Goal: Information Seeking & Learning: Learn about a topic

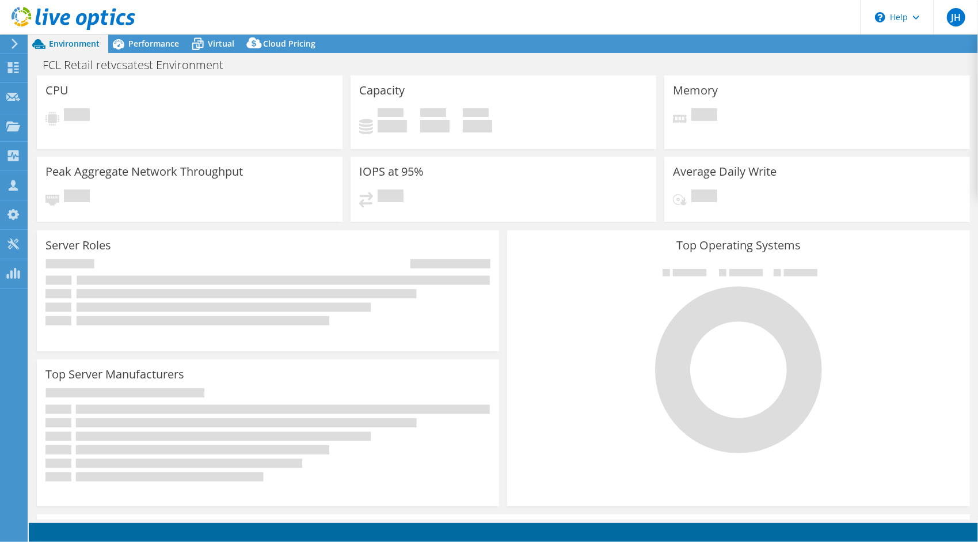
select select "USD"
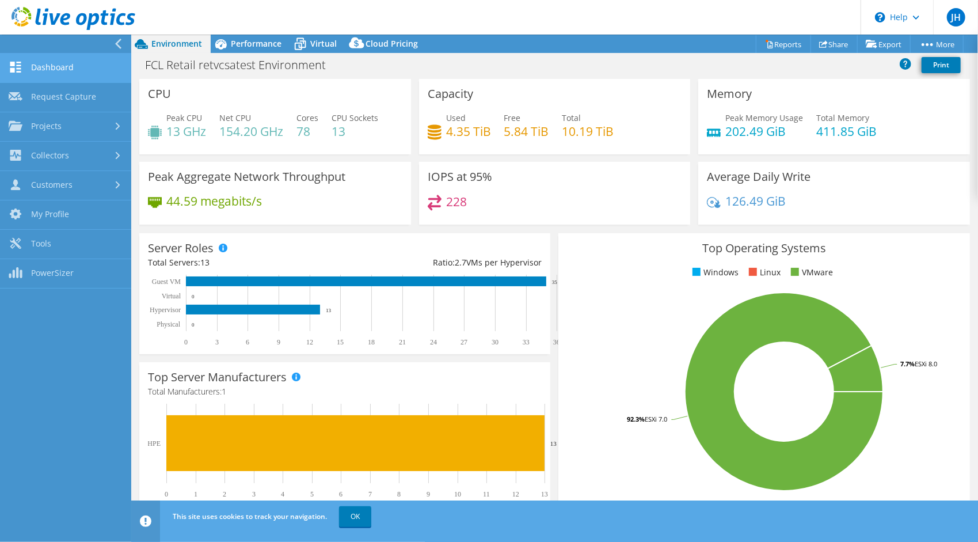
click at [44, 63] on link "Dashboard" at bounding box center [65, 68] width 131 height 29
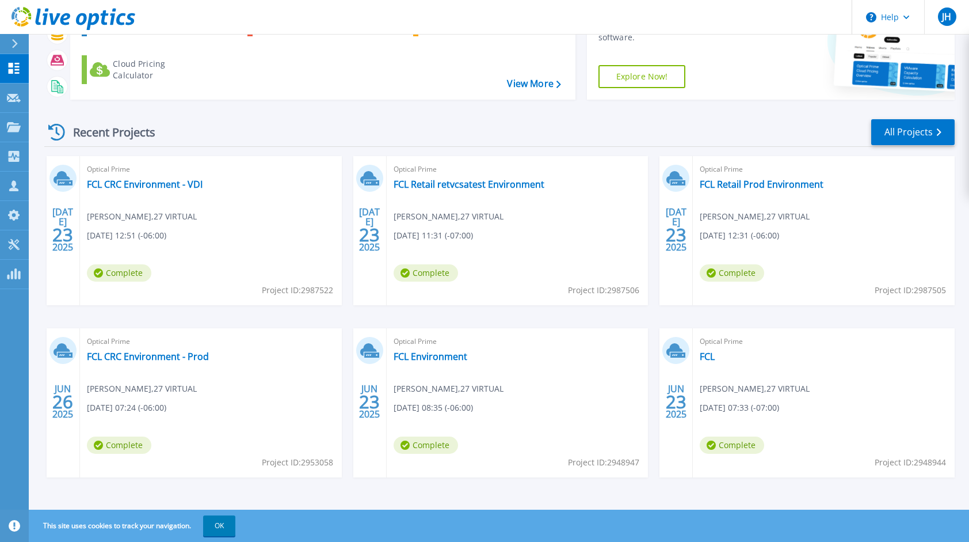
scroll to position [96, 0]
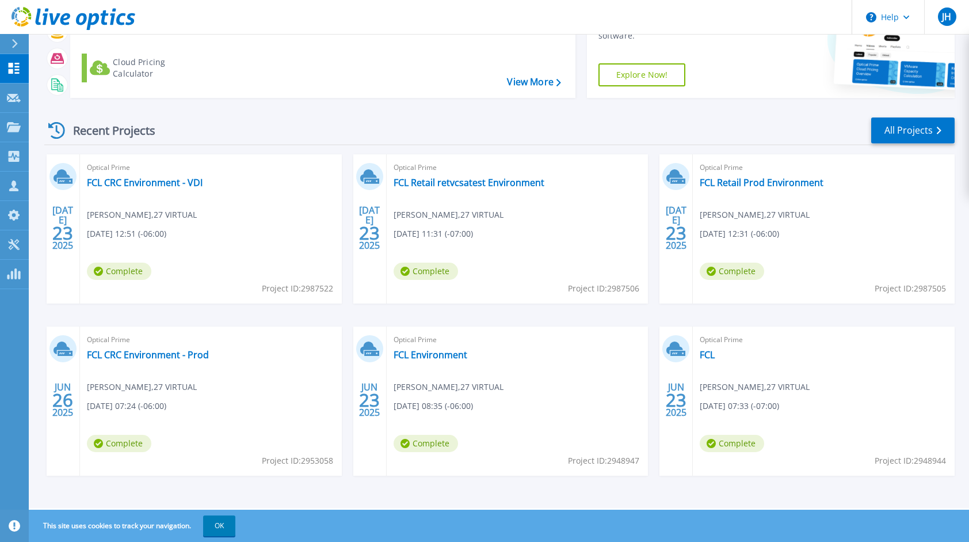
click at [566, 14] on header "Help JH Channel Partner Jon Howard jon.howard@27Virtual.com 27 VIRTUAL My Profi…" at bounding box center [484, 17] width 969 height 35
click at [66, 305] on div "JUL 23 2025 Optical Prime FCL CRC Environment - VDI Jon Howard , 27 VIRTUAL 07/…" at bounding box center [495, 326] width 920 height 344
click at [153, 182] on link "FCL CRC Environment - VDI" at bounding box center [145, 183] width 116 height 12
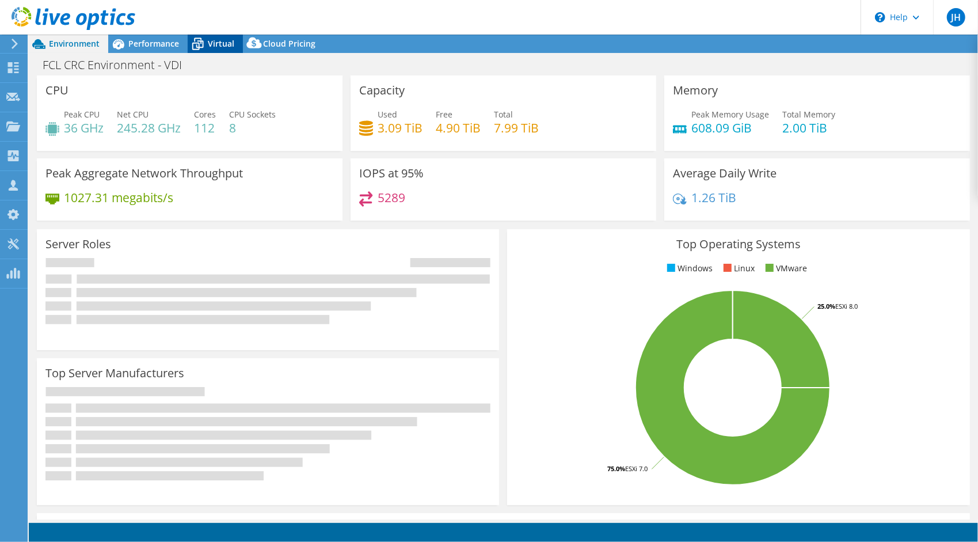
select select "USD"
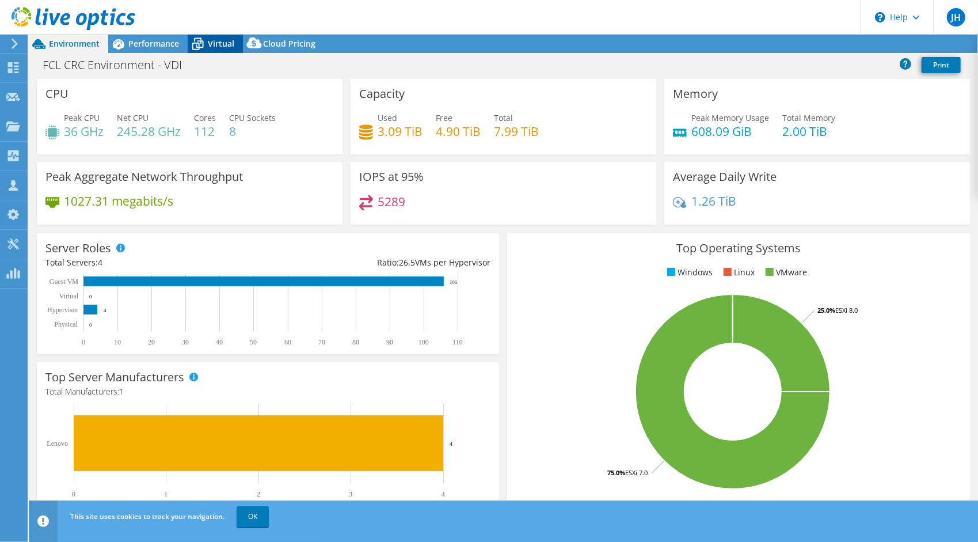
click at [220, 44] on span "Virtual" at bounding box center [221, 43] width 26 height 11
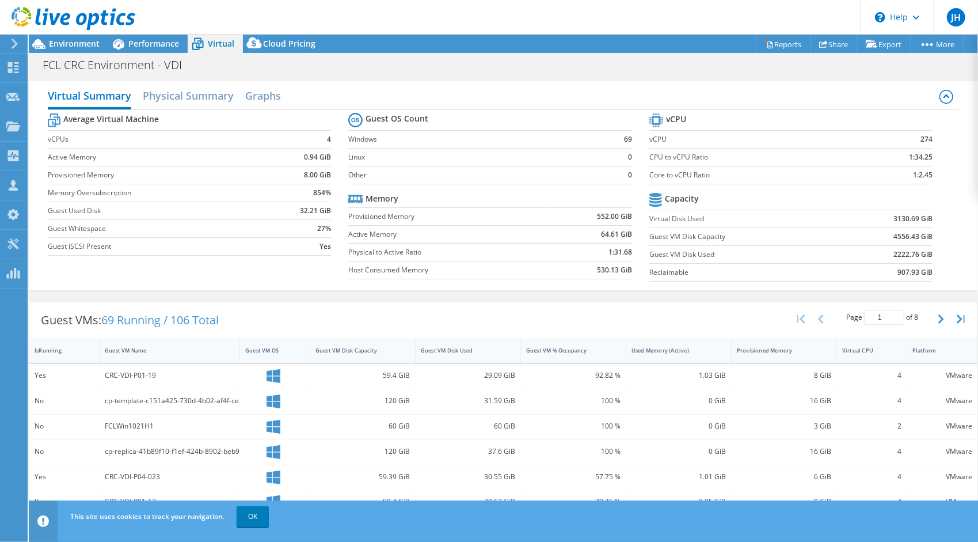
click at [265, 346] on div "Guest VM OS" at bounding box center [267, 349] width 45 height 7
click at [272, 343] on div "Guest VM OS" at bounding box center [268, 350] width 56 height 18
click at [269, 342] on div "Guest VM OS" at bounding box center [268, 350] width 56 height 18
click at [274, 346] on div "Guest VM OS" at bounding box center [267, 349] width 45 height 7
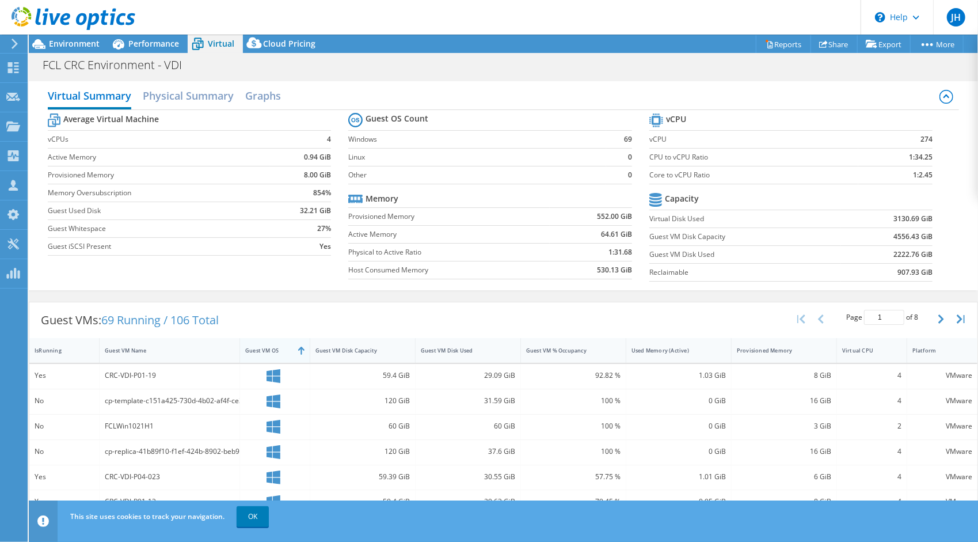
click at [274, 346] on div "Guest VM OS" at bounding box center [267, 349] width 45 height 7
click at [166, 45] on span "Performance" at bounding box center [153, 43] width 51 height 11
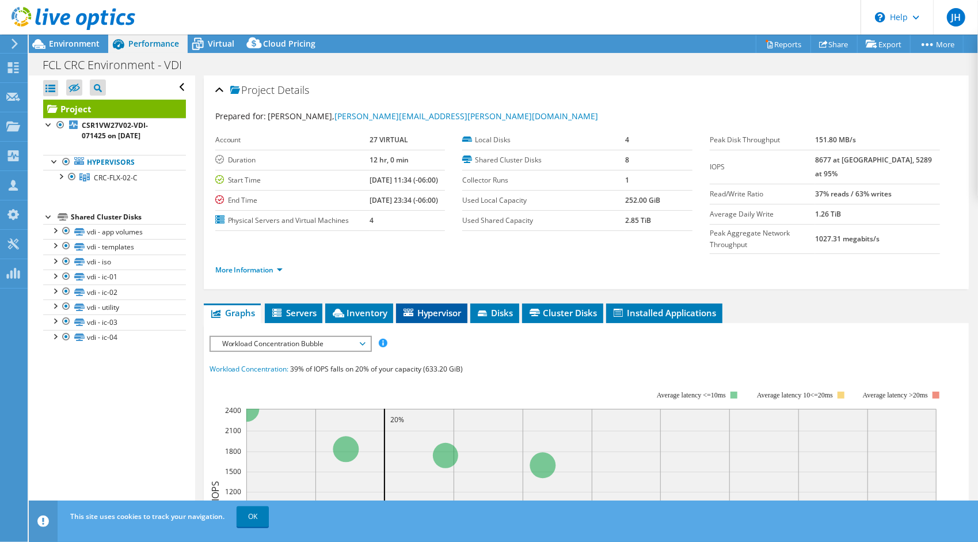
click at [433, 307] on span "Hypervisor" at bounding box center [432, 313] width 60 height 12
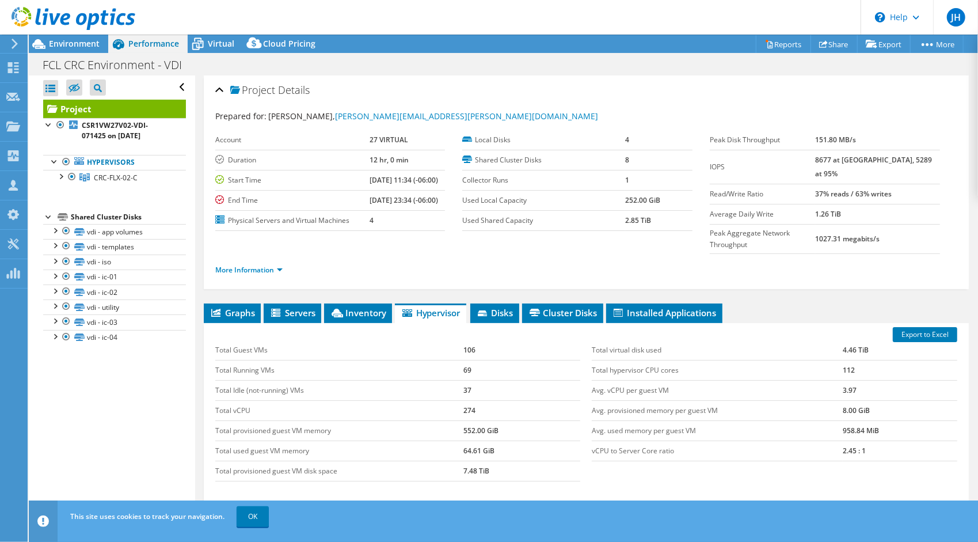
click at [18, 37] on div at bounding box center [67, 19] width 135 height 39
click at [12, 44] on icon at bounding box center [14, 44] width 9 height 10
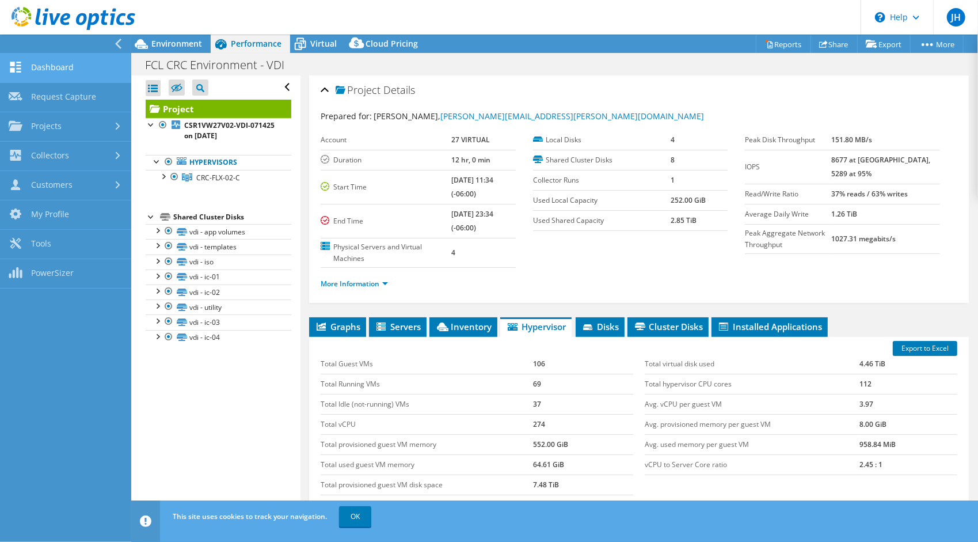
click at [53, 67] on link "Dashboard" at bounding box center [65, 68] width 131 height 29
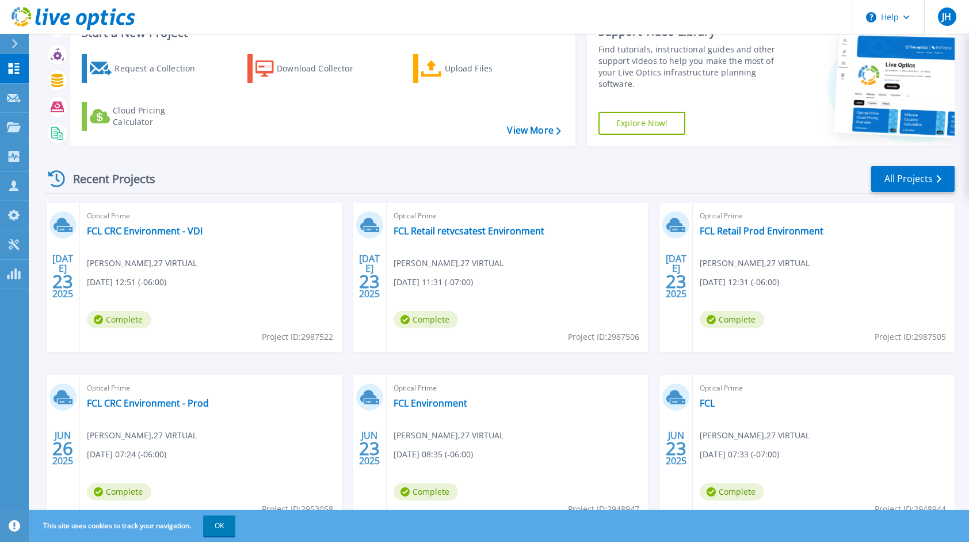
scroll to position [96, 0]
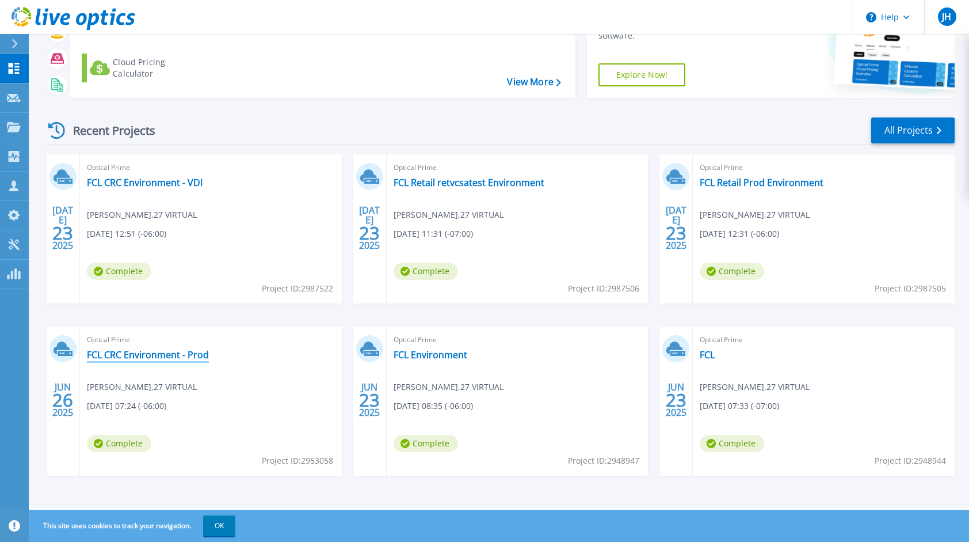
click at [162, 352] on link "FCL CRC Environment - Prod" at bounding box center [148, 355] width 122 height 12
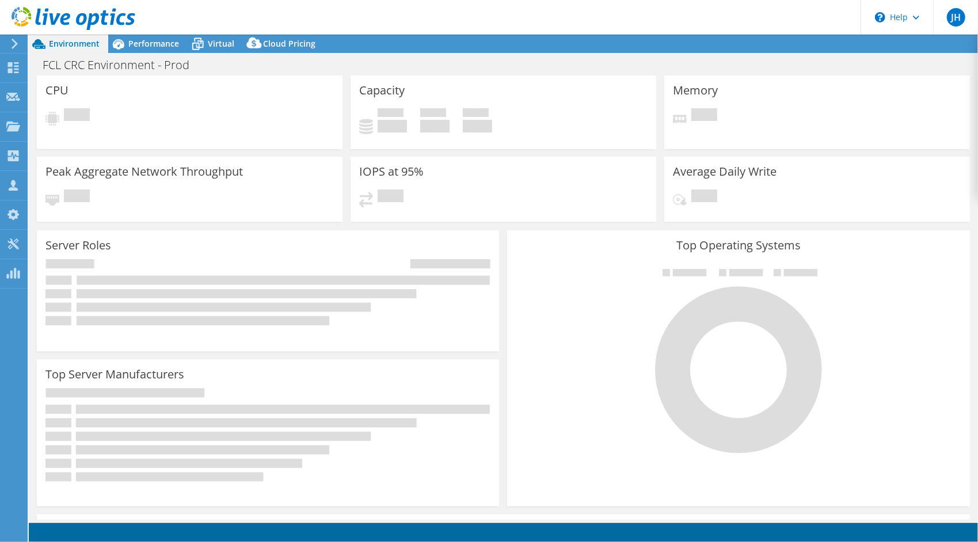
select select "USD"
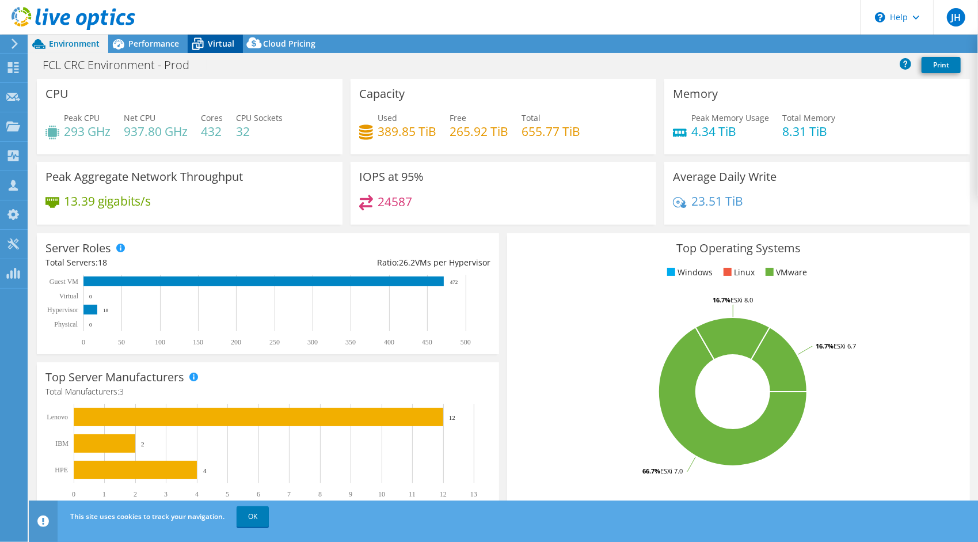
click at [216, 44] on span "Virtual" at bounding box center [221, 43] width 26 height 11
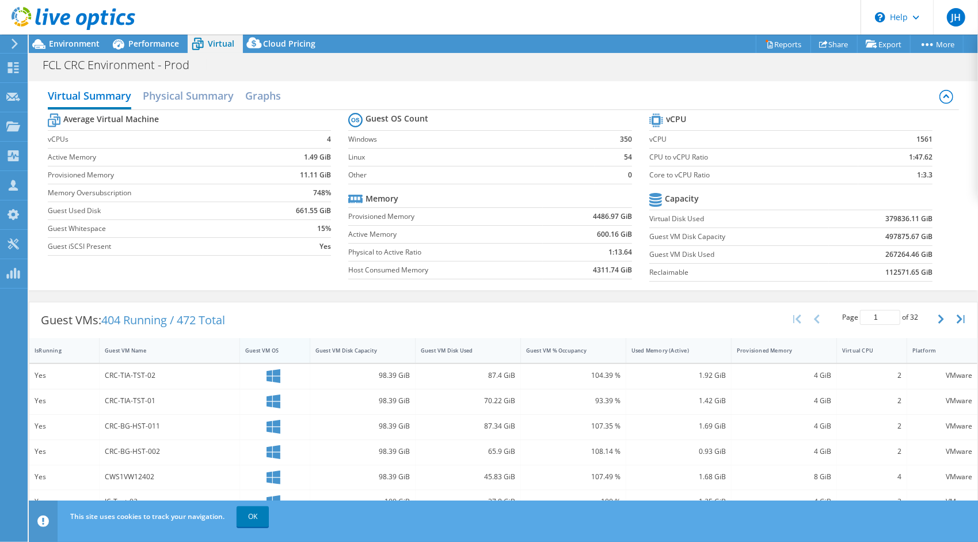
click at [268, 222] on td "15%" at bounding box center [297, 228] width 68 height 18
click at [270, 348] on div "Guest VM OS" at bounding box center [267, 349] width 45 height 7
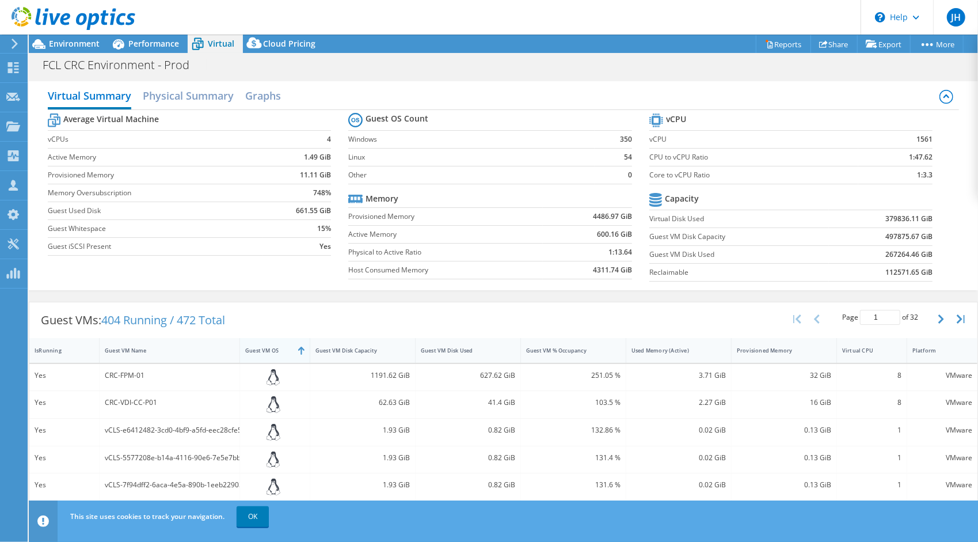
click at [277, 352] on div "Guest VM OS" at bounding box center [268, 350] width 56 height 18
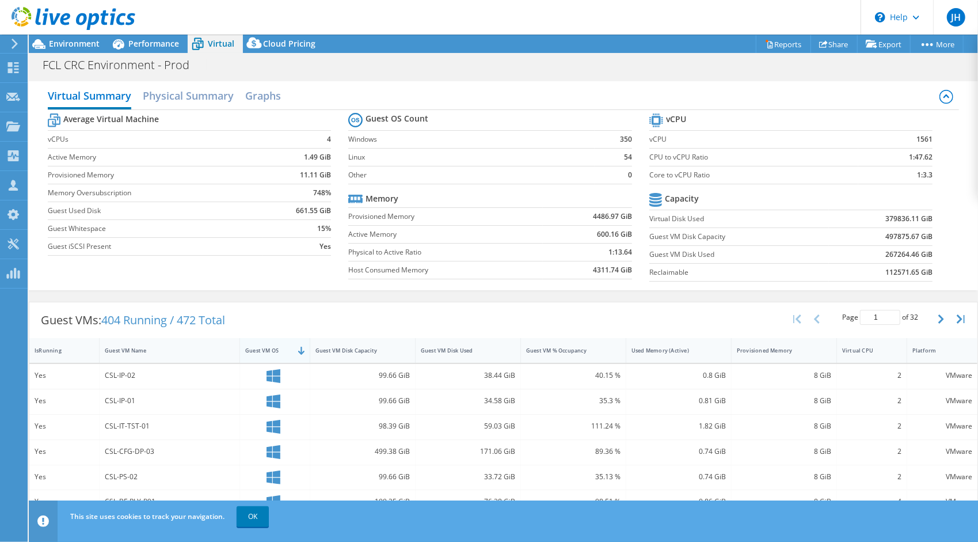
click at [277, 352] on div "Guest VM OS" at bounding box center [268, 350] width 56 height 18
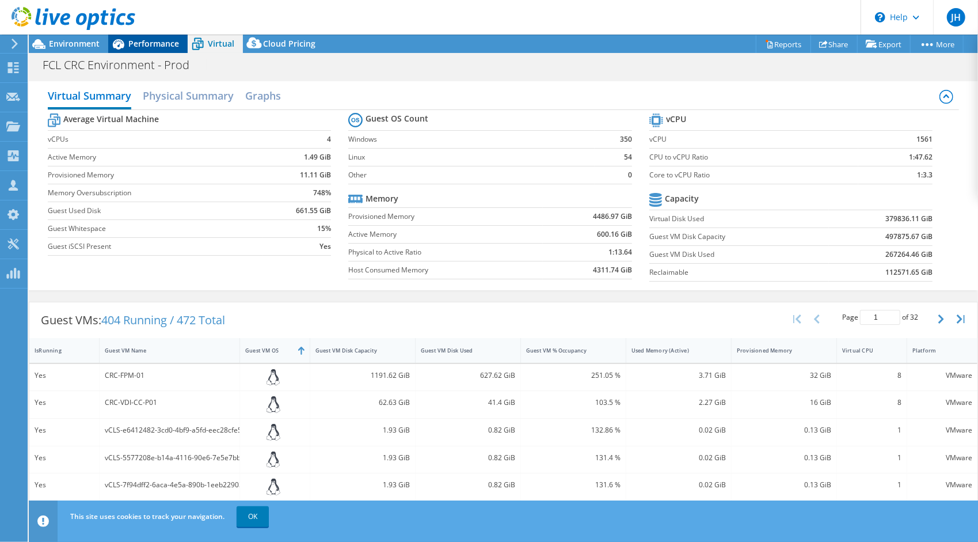
click at [146, 40] on span "Performance" at bounding box center [153, 43] width 51 height 11
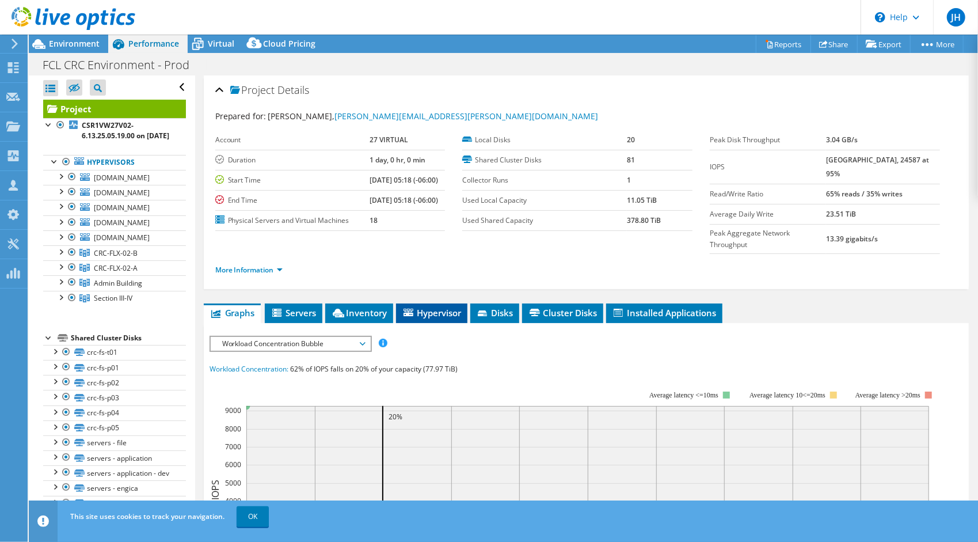
click at [440, 307] on span "Hypervisor" at bounding box center [432, 313] width 60 height 12
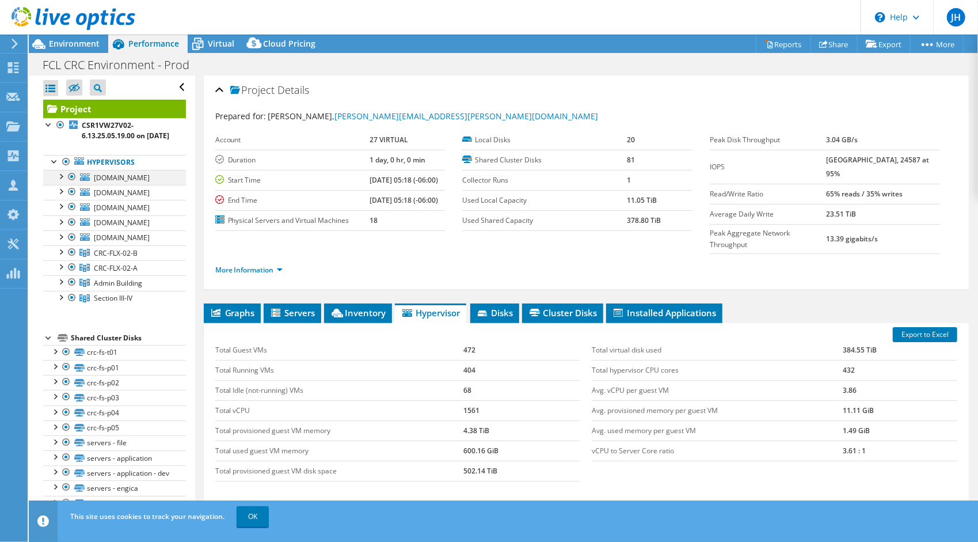
click at [62, 181] on div at bounding box center [61, 176] width 12 height 12
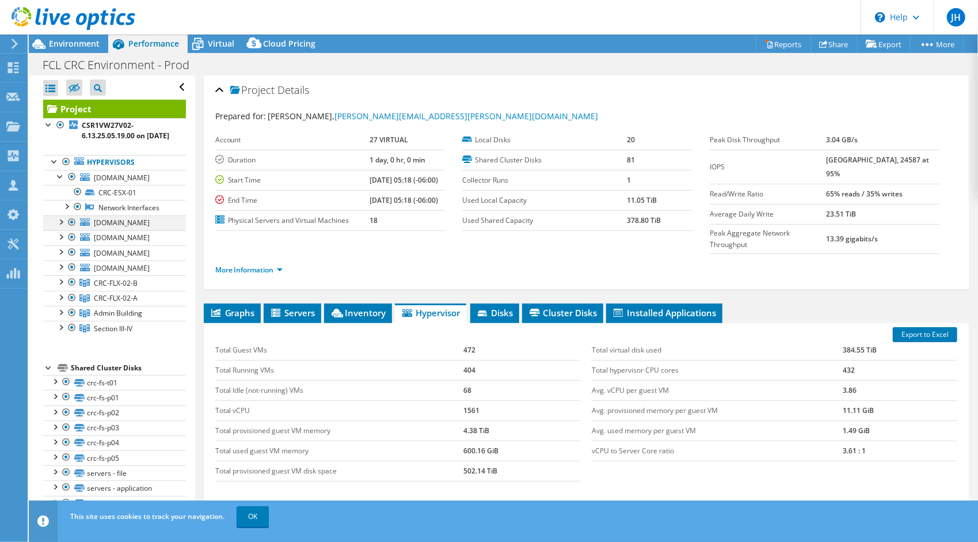
click at [57, 227] on div at bounding box center [61, 221] width 12 height 12
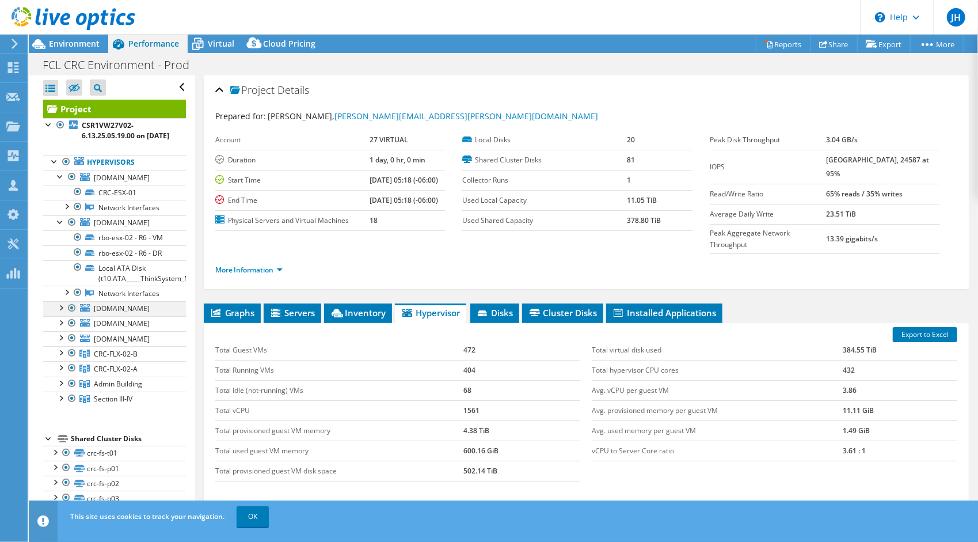
click at [63, 313] on div at bounding box center [61, 307] width 12 height 12
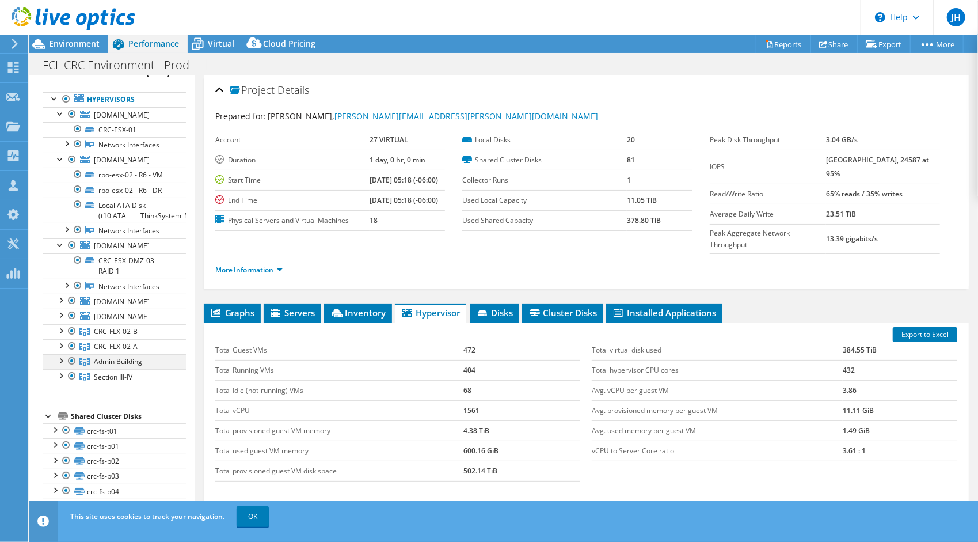
scroll to position [173, 0]
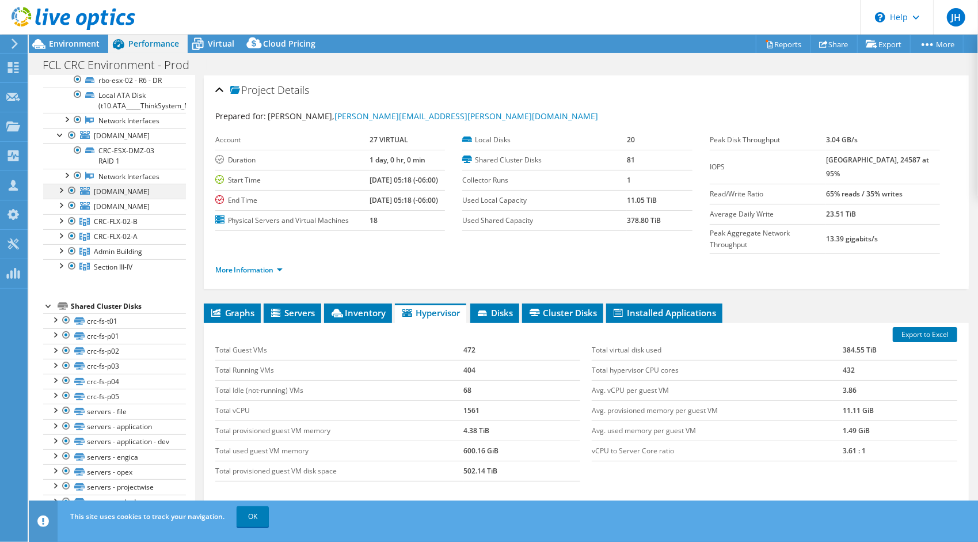
click at [61, 195] on div at bounding box center [61, 190] width 12 height 12
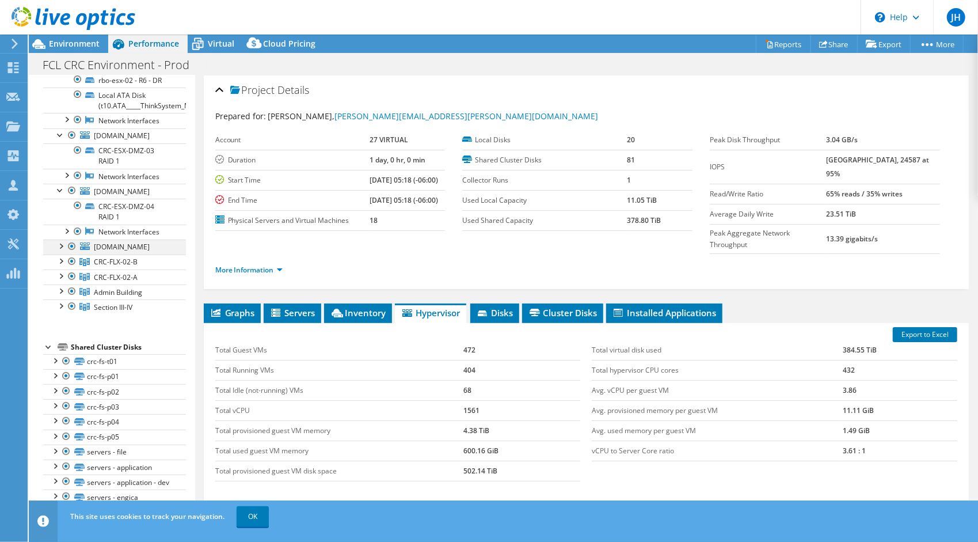
click at [59, 251] on div at bounding box center [61, 245] width 12 height 12
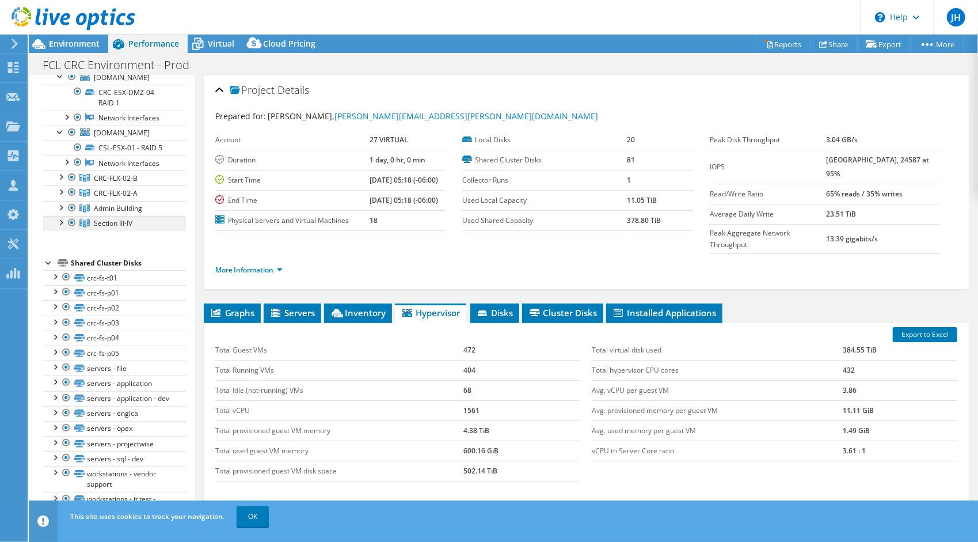
scroll to position [288, 0]
click at [60, 181] on div at bounding box center [61, 175] width 12 height 12
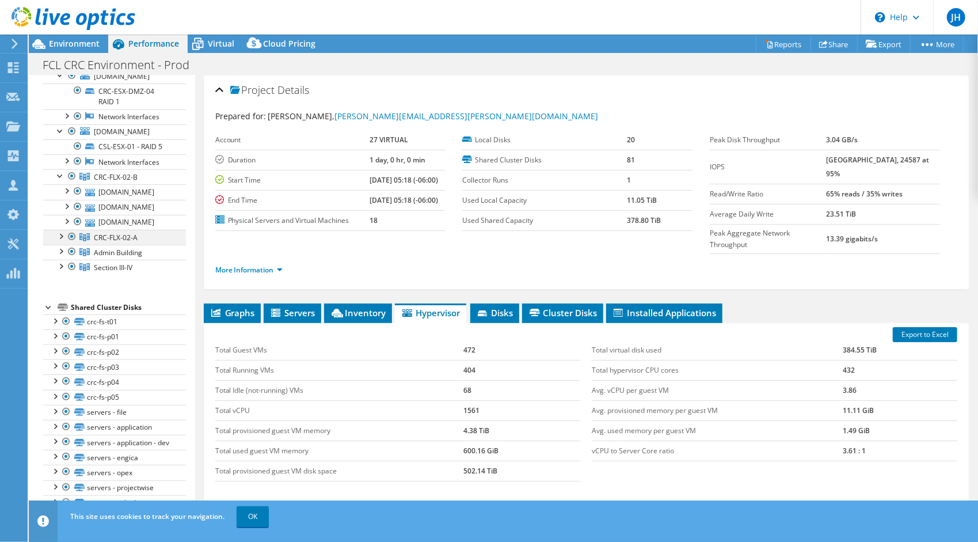
click at [64, 241] on div at bounding box center [61, 236] width 12 height 12
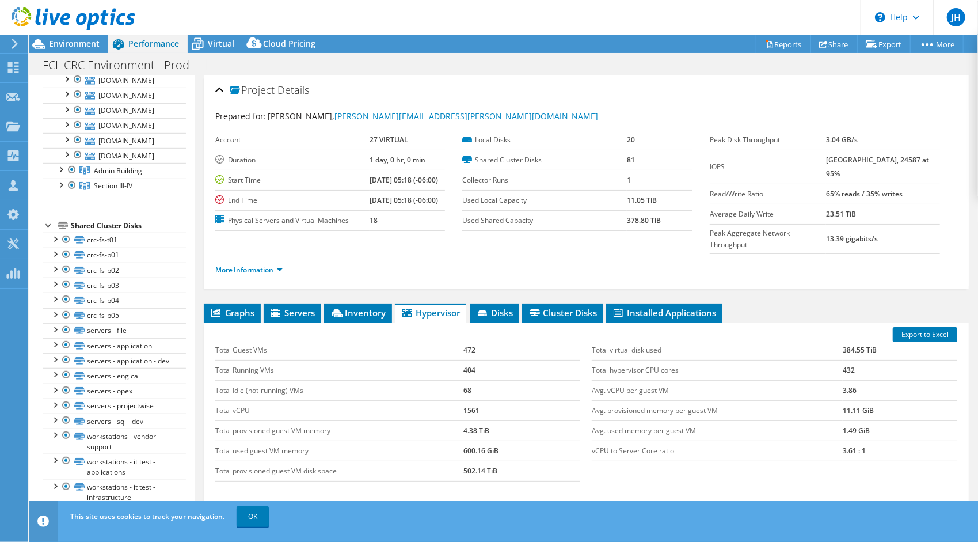
scroll to position [460, 0]
click at [63, 174] on div at bounding box center [61, 168] width 12 height 12
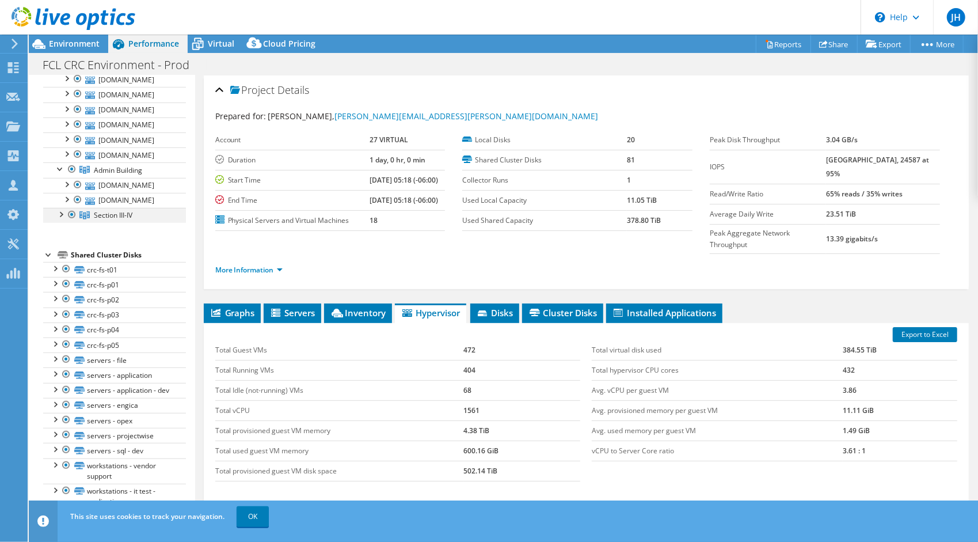
click at [59, 219] on div at bounding box center [61, 214] width 12 height 12
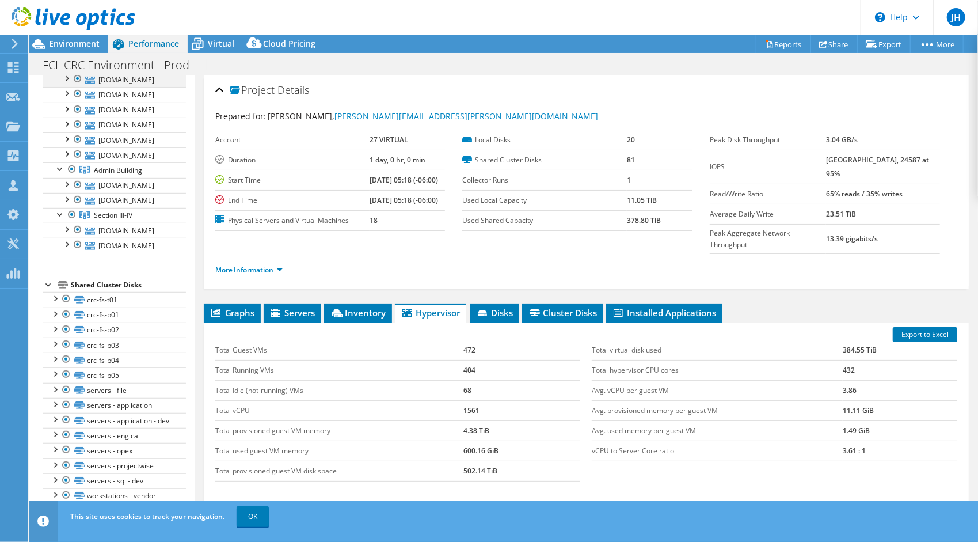
click at [69, 83] on div at bounding box center [66, 78] width 12 height 12
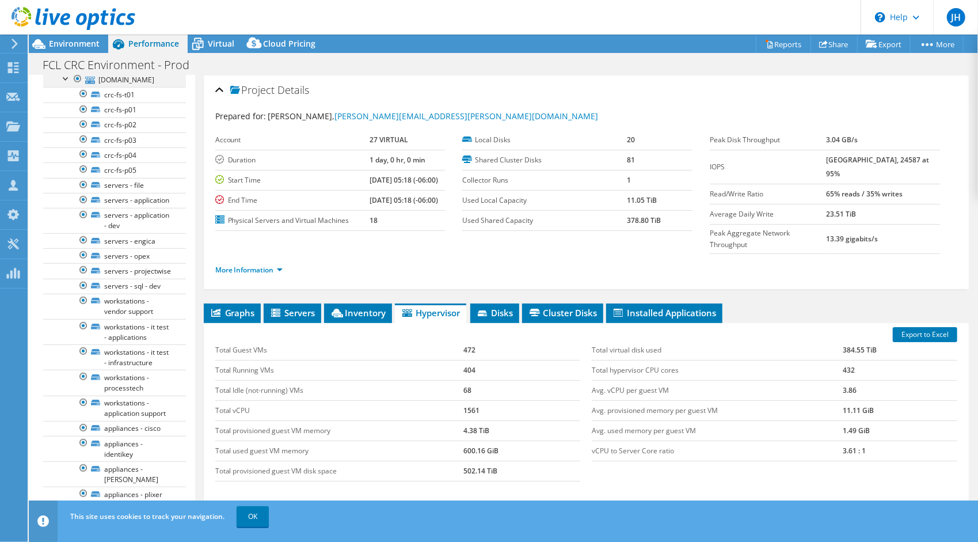
click at [69, 83] on div at bounding box center [66, 78] width 12 height 12
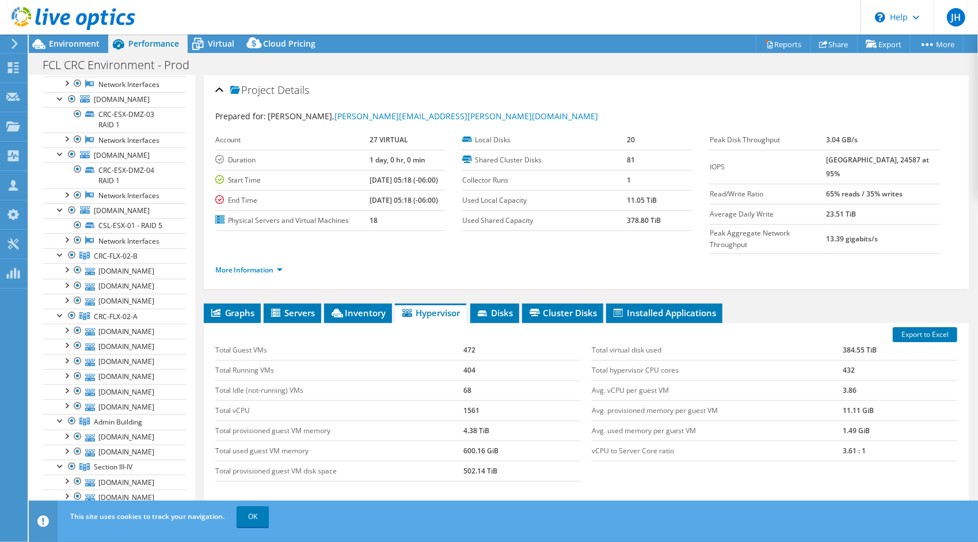
scroll to position [0, 0]
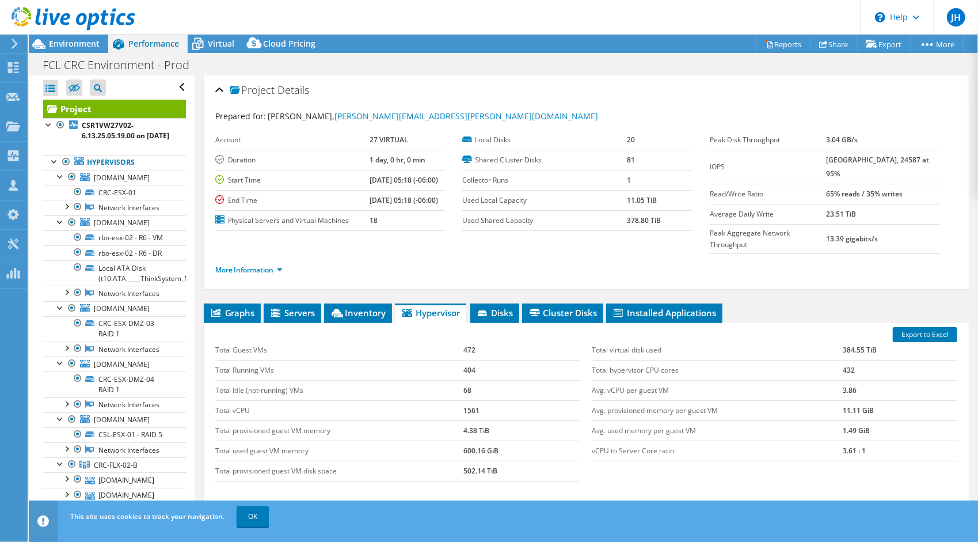
click at [16, 41] on icon at bounding box center [14, 44] width 9 height 10
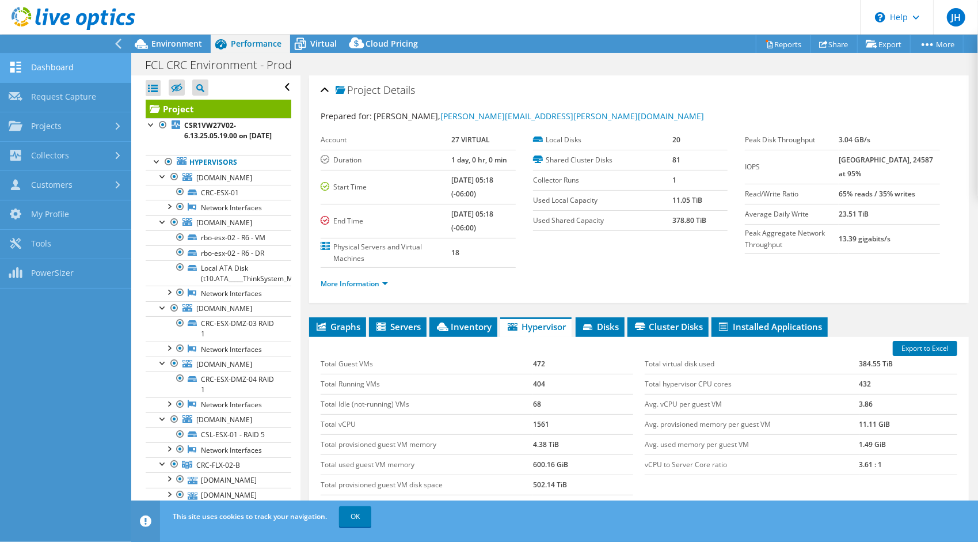
click at [59, 67] on link "Dashboard" at bounding box center [65, 68] width 131 height 29
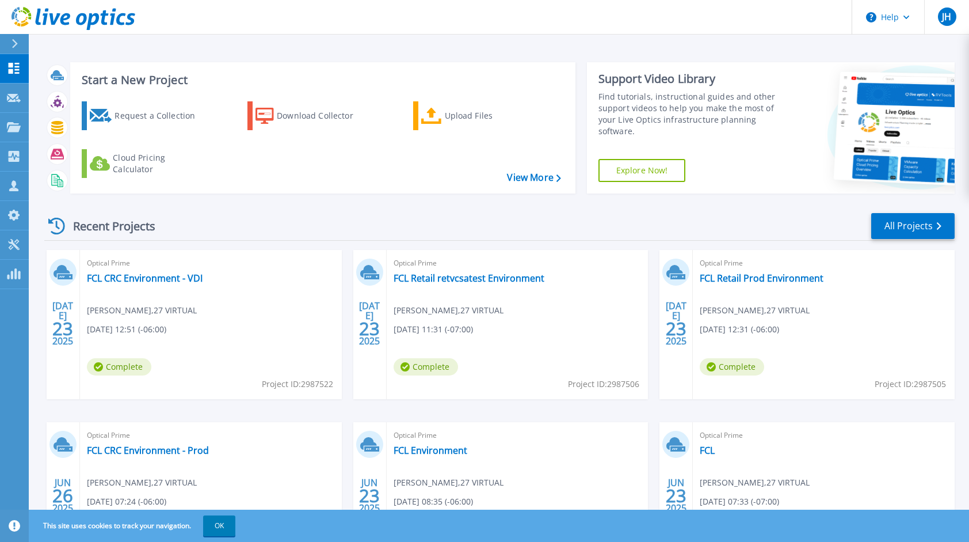
scroll to position [96, 0]
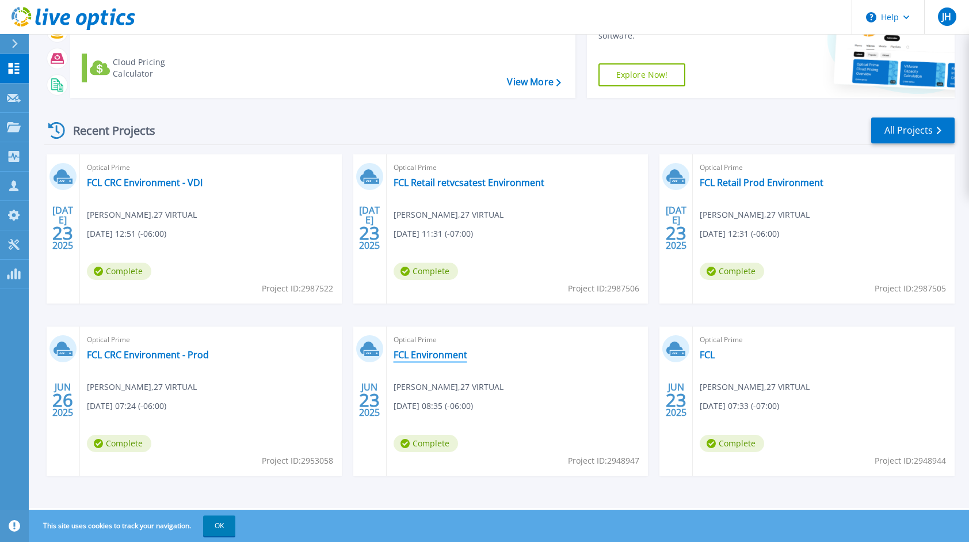
click at [420, 352] on link "FCL Environment" at bounding box center [431, 355] width 74 height 12
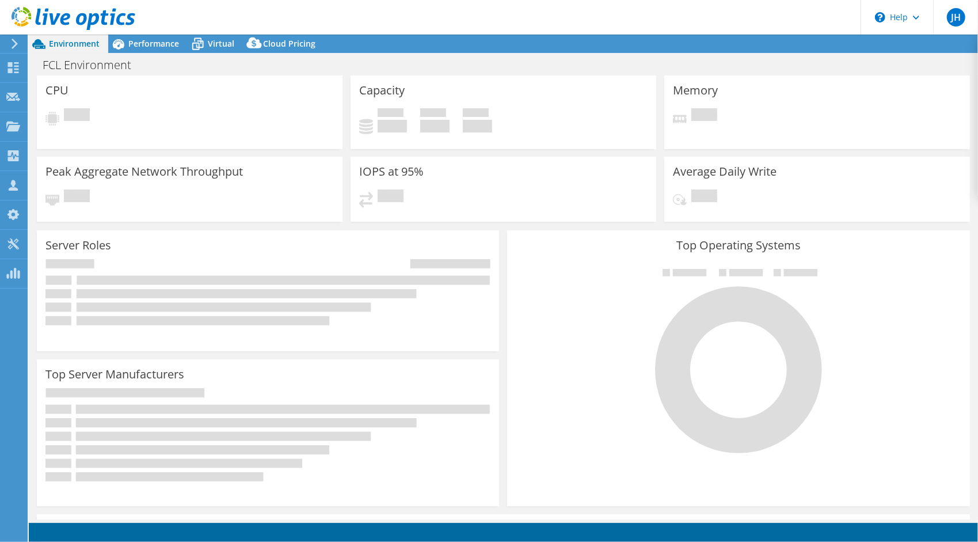
select select "USD"
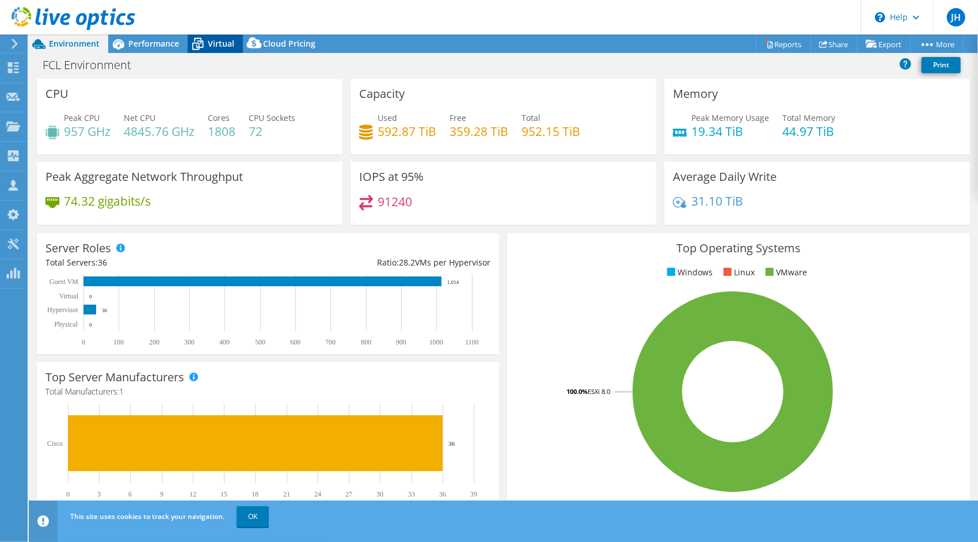
click at [207, 43] on icon at bounding box center [198, 44] width 20 height 20
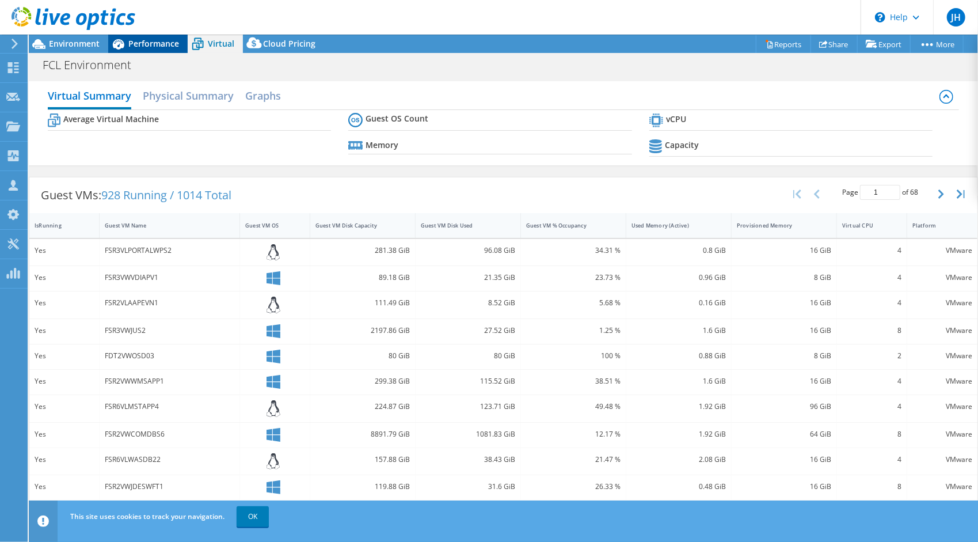
click at [157, 47] on span "Performance" at bounding box center [153, 43] width 51 height 11
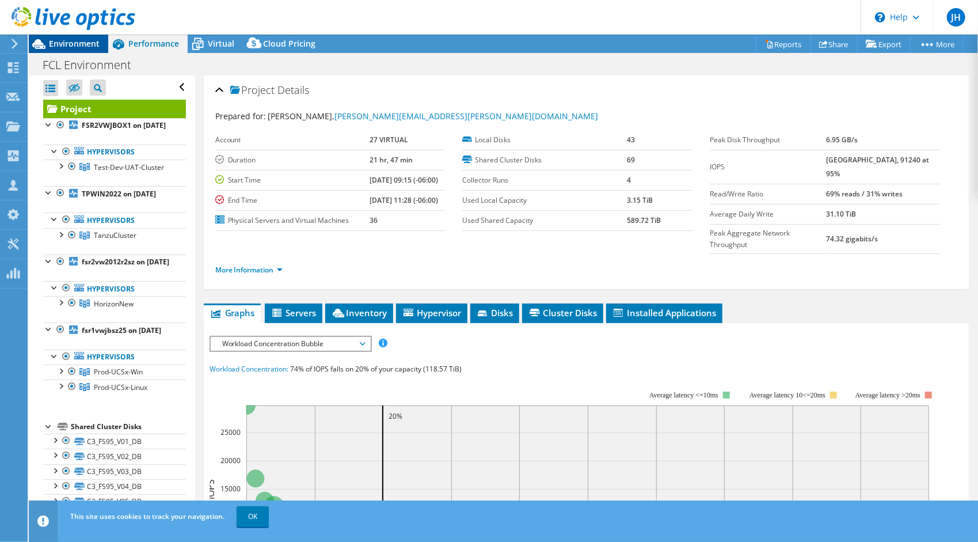
click at [72, 45] on span "Environment" at bounding box center [74, 43] width 51 height 11
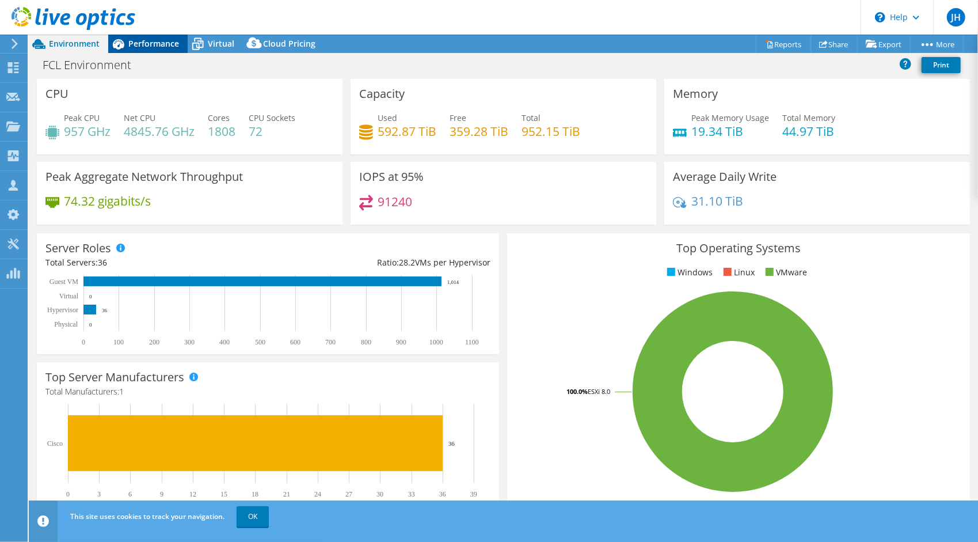
click at [150, 41] on span "Performance" at bounding box center [153, 43] width 51 height 11
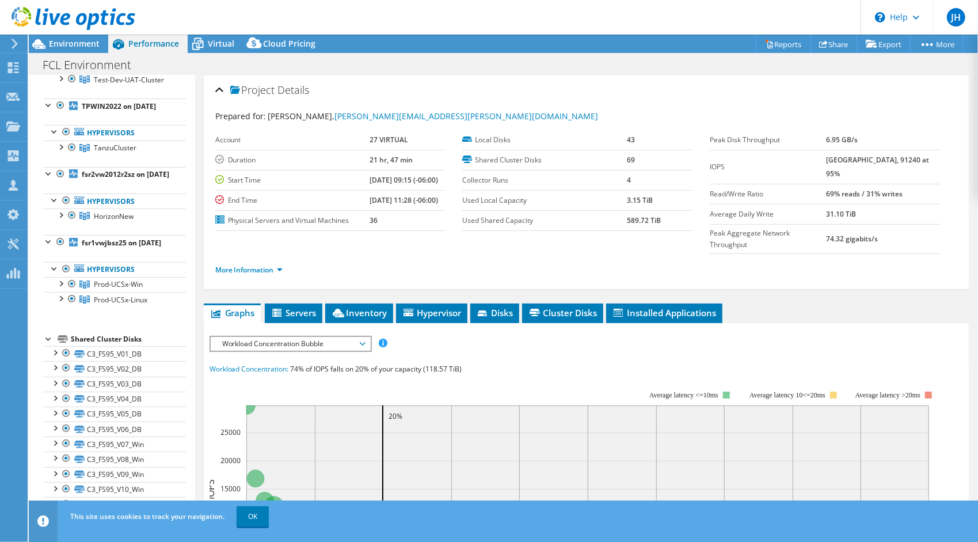
scroll to position [288, 0]
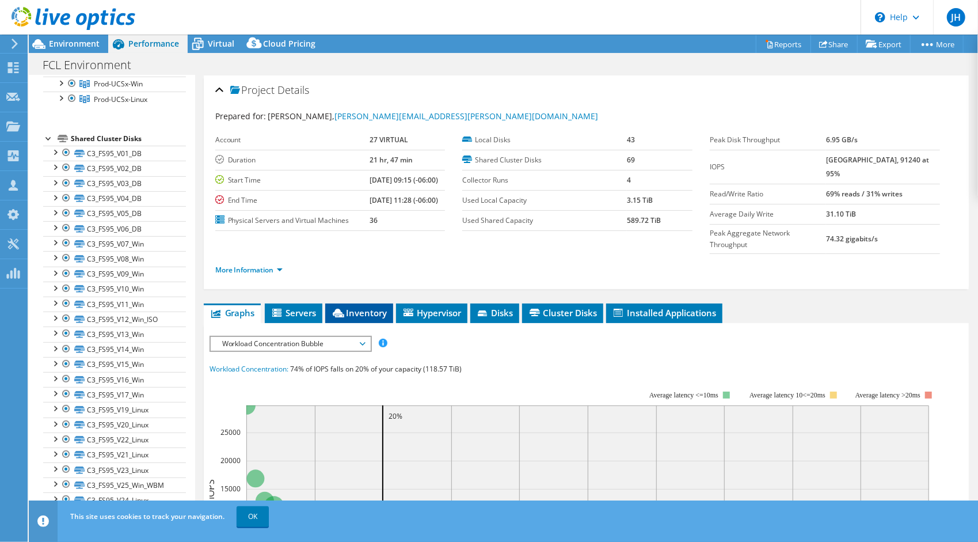
click at [352, 307] on span "Inventory" at bounding box center [359, 313] width 56 height 12
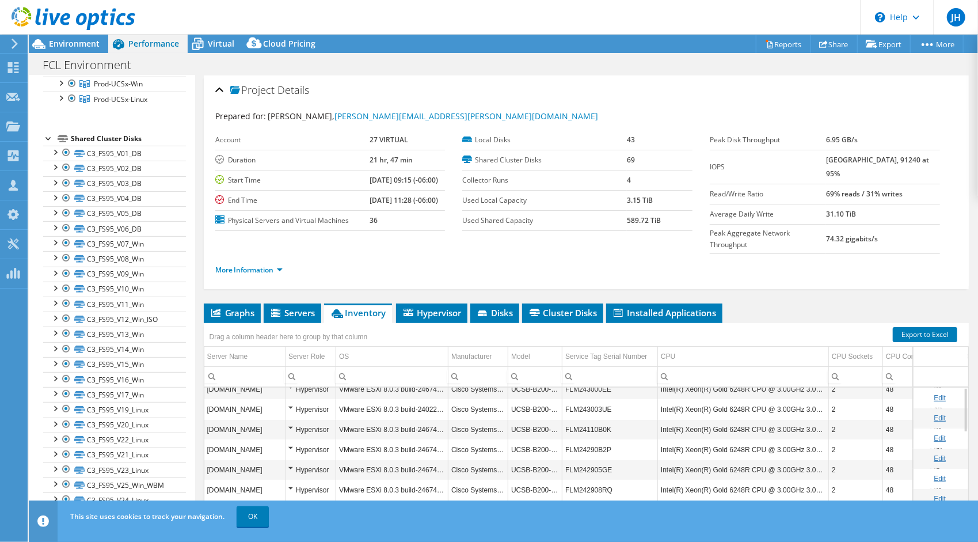
scroll to position [0, 0]
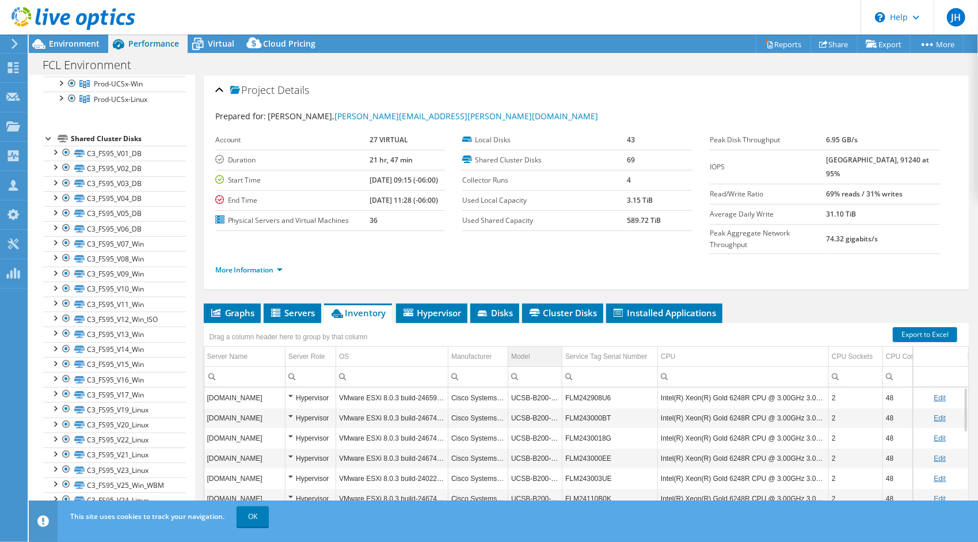
click at [528, 349] on div "Model" at bounding box center [520, 356] width 19 height 14
click at [534, 346] on td "Model" at bounding box center [535, 356] width 54 height 20
click at [398, 346] on td "OS" at bounding box center [392, 356] width 112 height 20
click at [409, 346] on td "OS" at bounding box center [392, 356] width 112 height 20
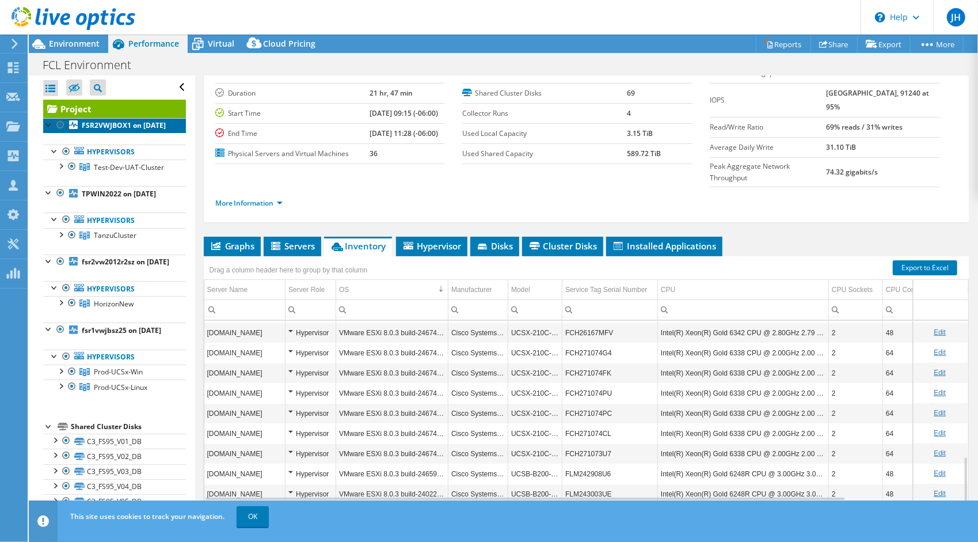
click at [92, 130] on b "FSR2VWJBOX1 on 6/23/2025" at bounding box center [124, 125] width 84 height 10
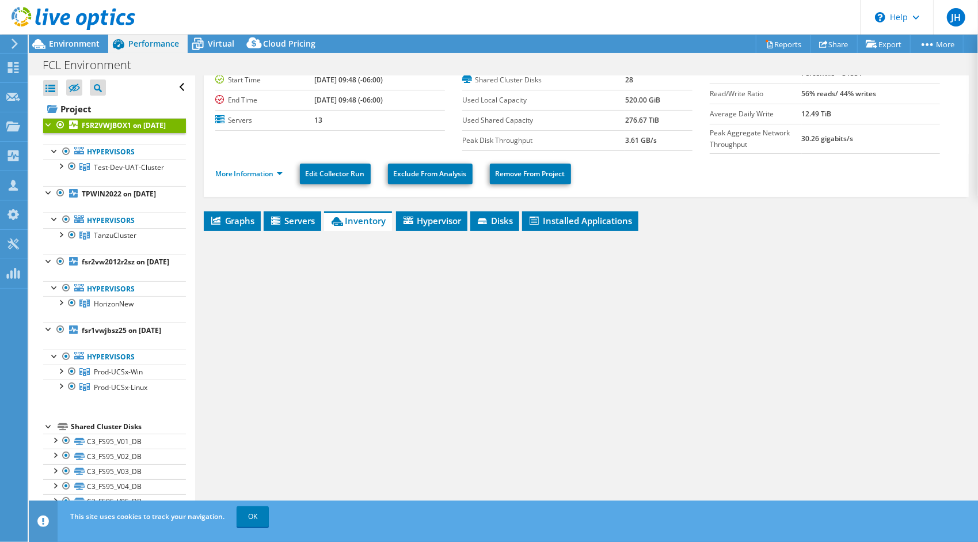
scroll to position [58, 0]
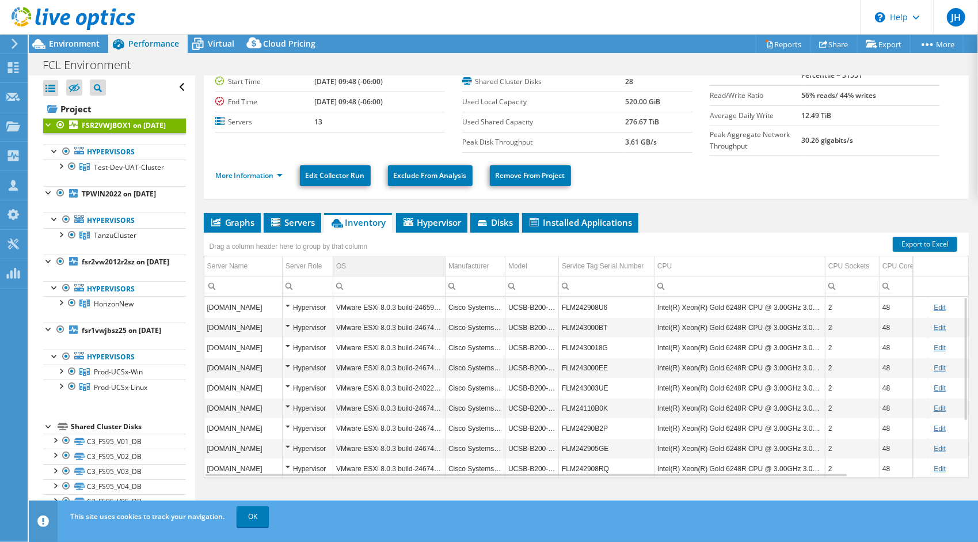
click at [422, 268] on td "OS" at bounding box center [389, 266] width 112 height 20
click at [423, 272] on td "OS" at bounding box center [389, 266] width 112 height 20
click at [386, 262] on td "OS" at bounding box center [389, 266] width 112 height 20
click at [387, 262] on td "OS" at bounding box center [389, 266] width 112 height 20
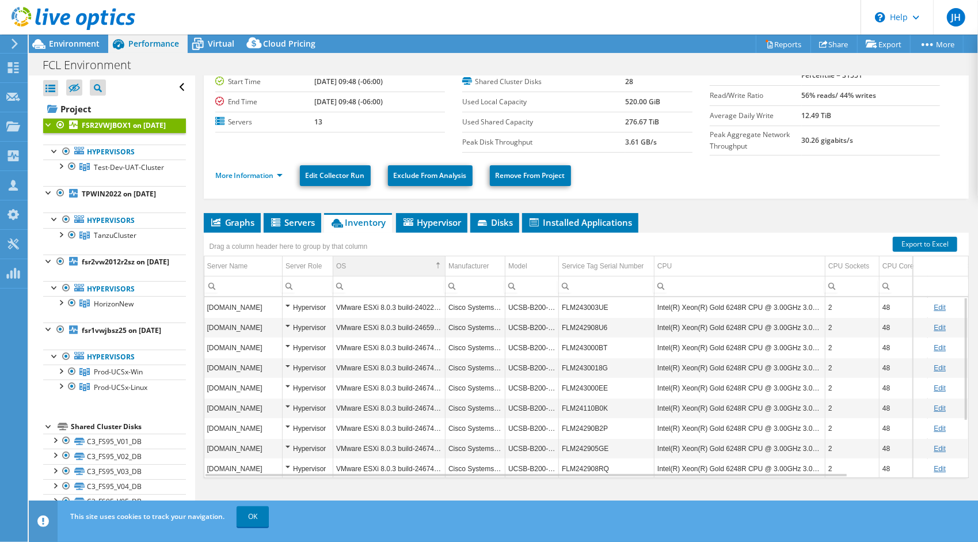
click at [399, 262] on td "OS" at bounding box center [389, 266] width 112 height 20
click at [6, 46] on div at bounding box center [12, 44] width 13 height 10
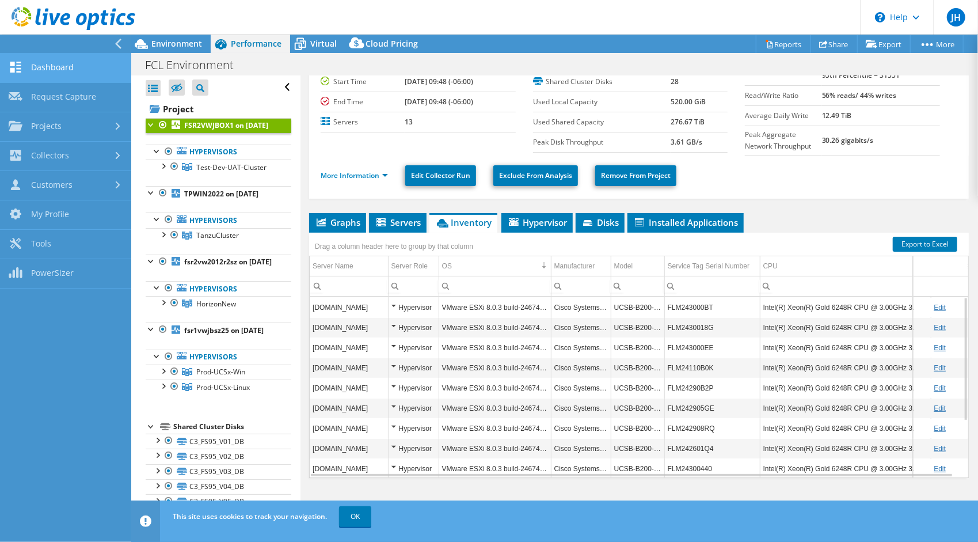
click at [58, 70] on link "Dashboard" at bounding box center [65, 68] width 131 height 29
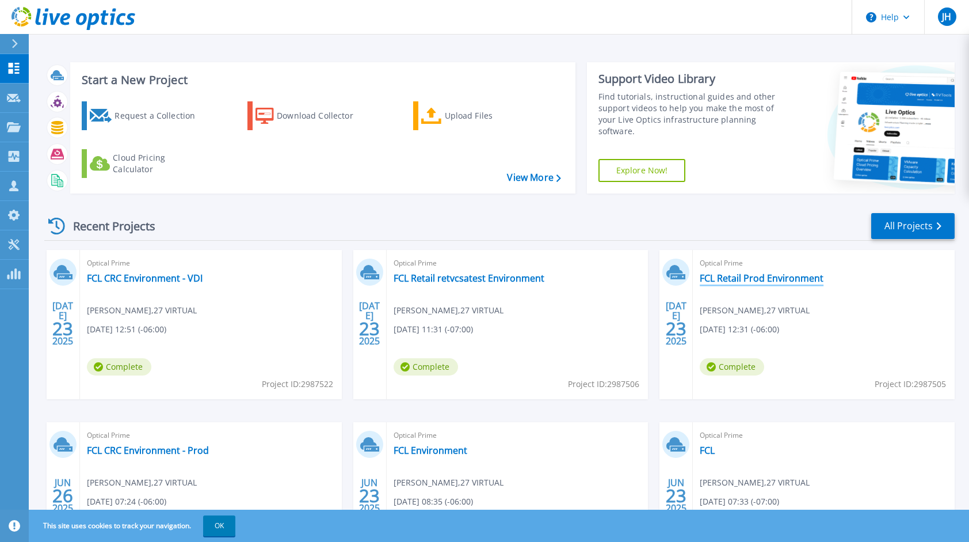
click at [747, 279] on link "FCL Retail Prod Environment" at bounding box center [762, 278] width 124 height 12
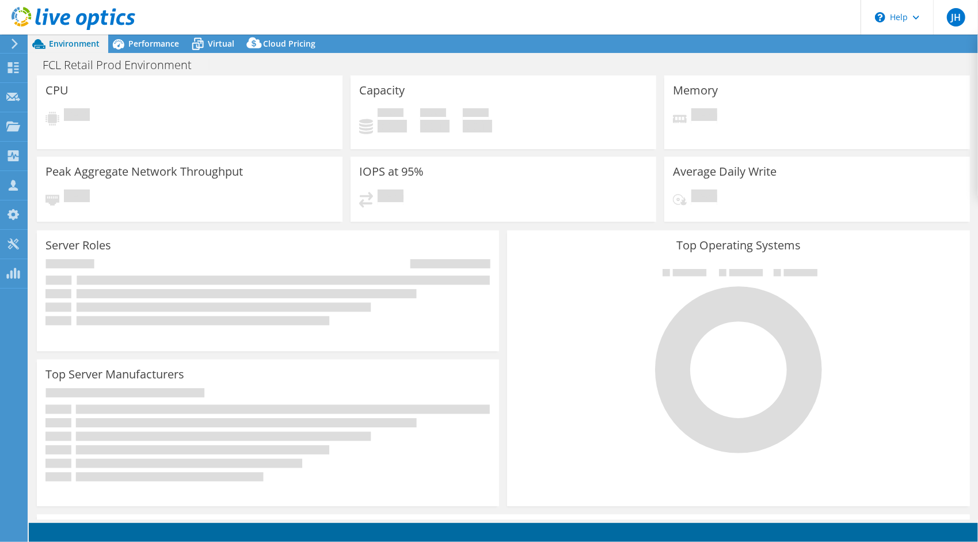
select select "USD"
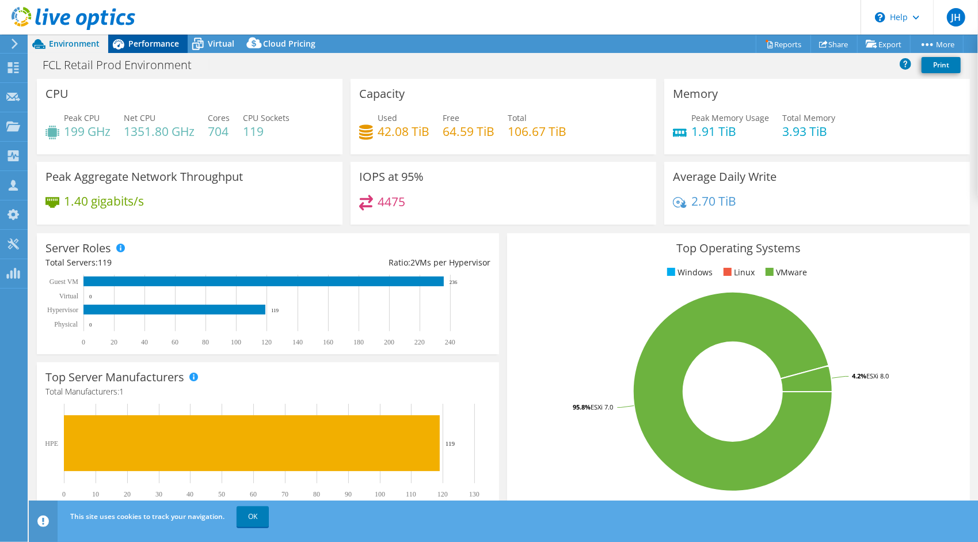
click at [142, 46] on span "Performance" at bounding box center [153, 43] width 51 height 11
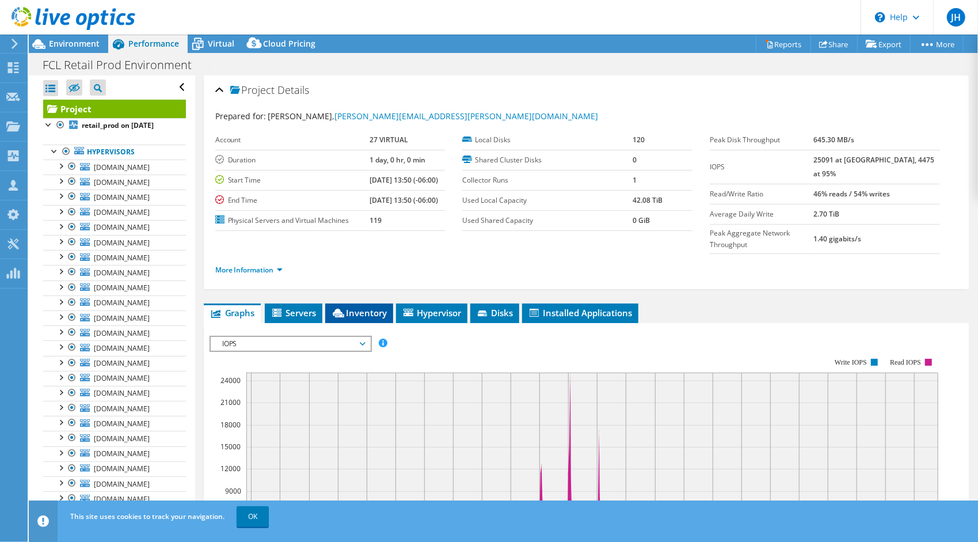
click at [374, 307] on span "Inventory" at bounding box center [359, 313] width 56 height 12
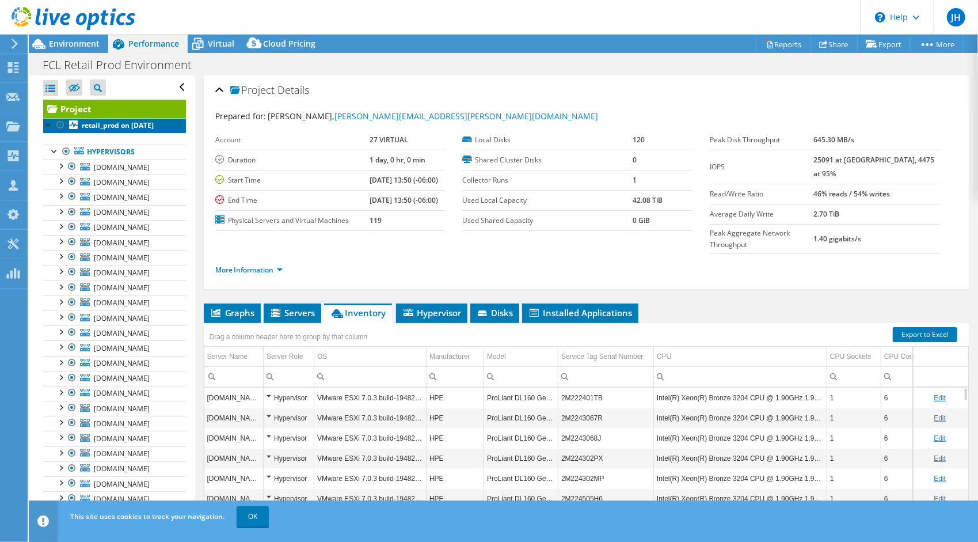
click at [106, 128] on b "retail_prod on [DATE]" at bounding box center [118, 125] width 72 height 10
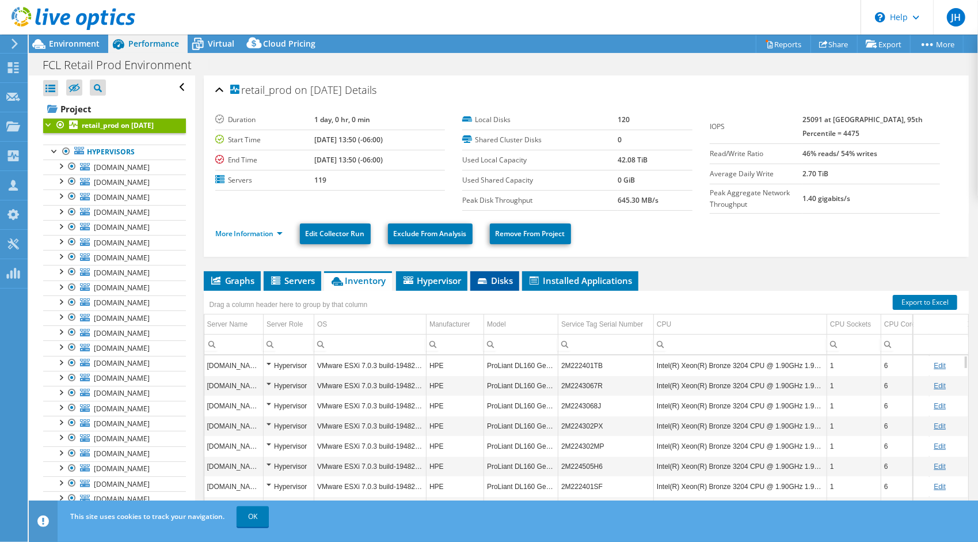
click at [507, 277] on span "Disks" at bounding box center [494, 281] width 37 height 12
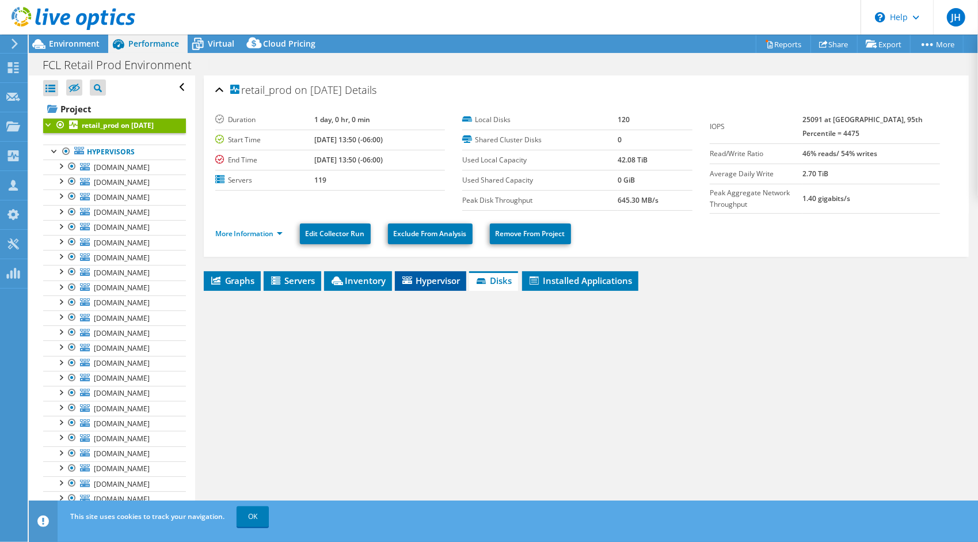
click at [450, 282] on span "Hypervisor" at bounding box center [431, 281] width 60 height 12
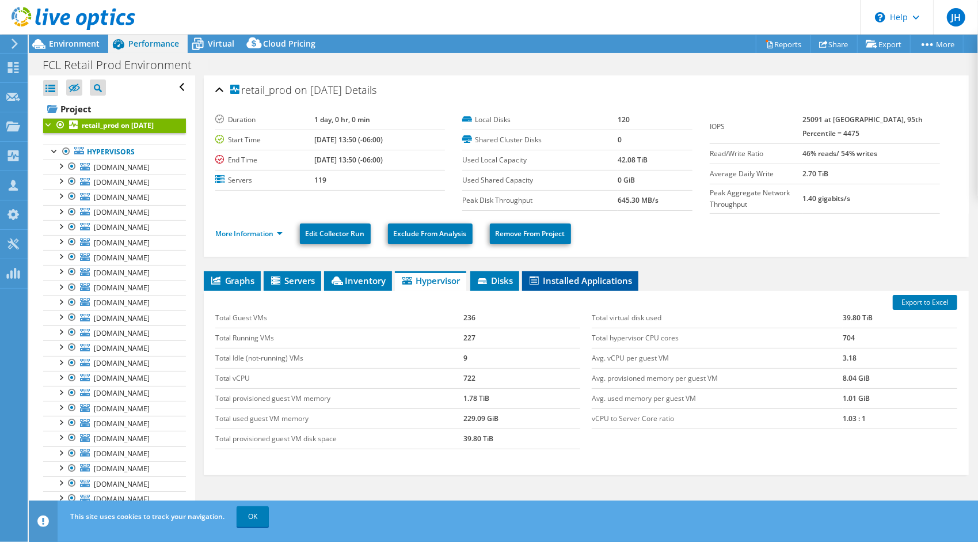
click at [575, 277] on span "Installed Applications" at bounding box center [580, 281] width 105 height 12
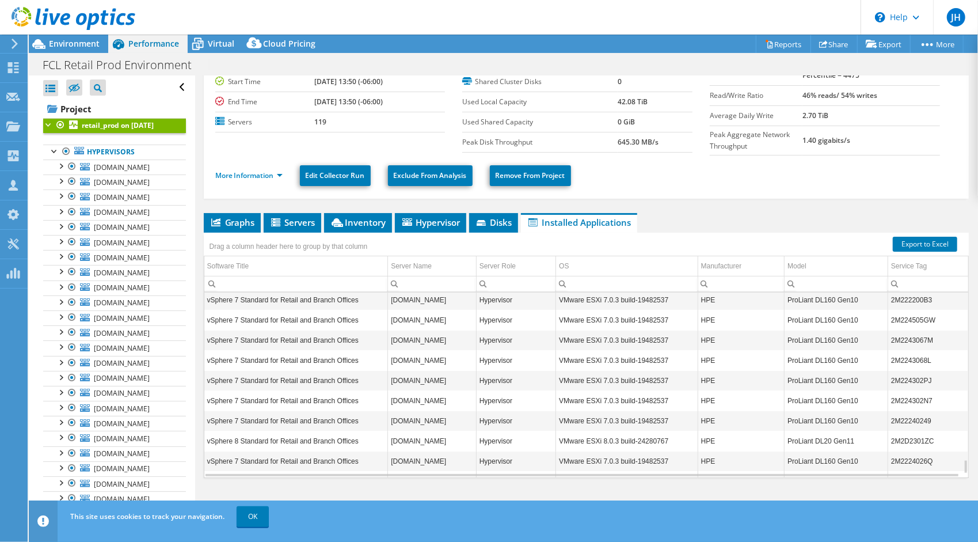
scroll to position [2194, 0]
drag, startPoint x: 315, startPoint y: 373, endPoint x: 353, endPoint y: 361, distance: 40.4
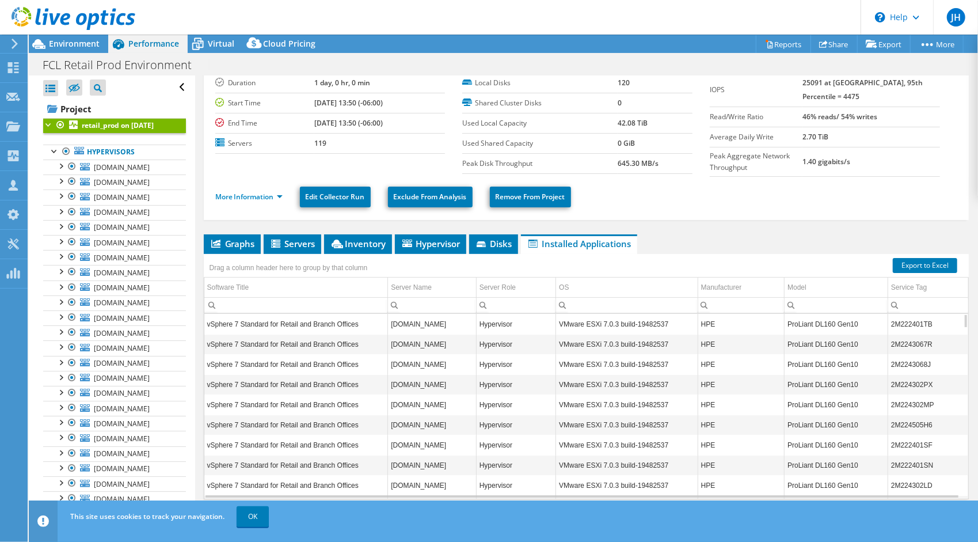
scroll to position [58, 0]
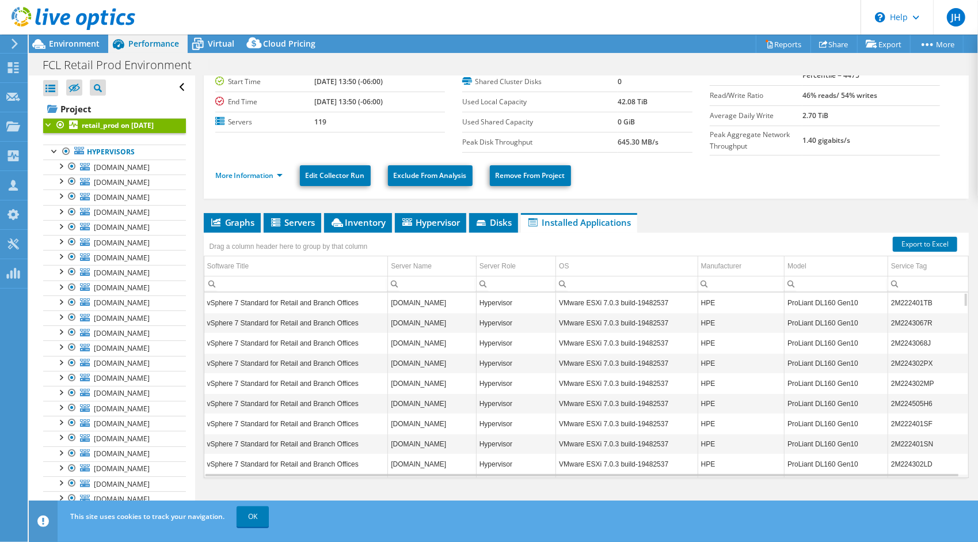
drag, startPoint x: 443, startPoint y: 300, endPoint x: 370, endPoint y: 306, distance: 73.4
click at [370, 306] on tr "vSphere 7 Standard for Retail and Branch Offices [DOMAIN_NAME] Hypervisor VMwar…" at bounding box center [586, 302] width 764 height 20
drag, startPoint x: 370, startPoint y: 306, endPoint x: 436, endPoint y: 332, distance: 71.6
click at [436, 333] on td "[DOMAIN_NAME]" at bounding box center [432, 343] width 89 height 20
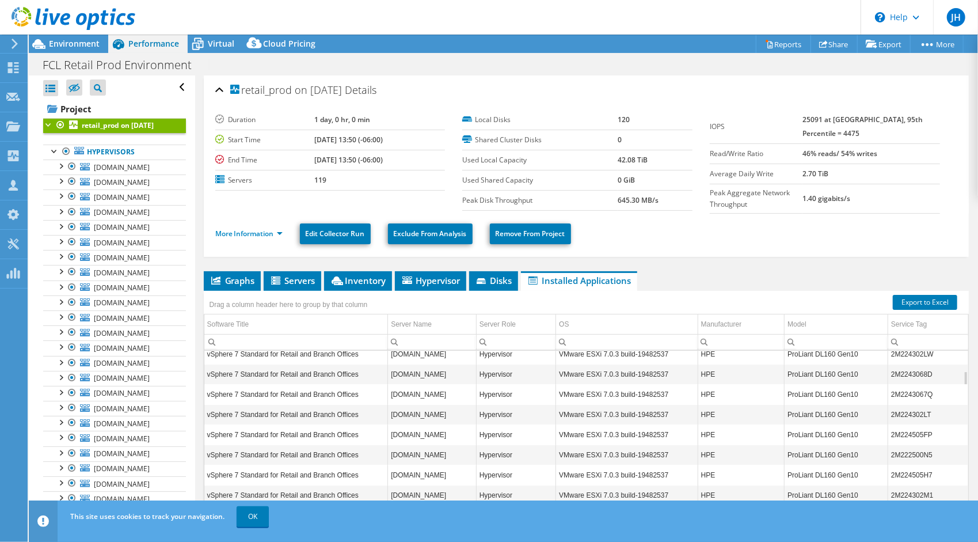
scroll to position [0, 0]
